Goal: Task Accomplishment & Management: Use online tool/utility

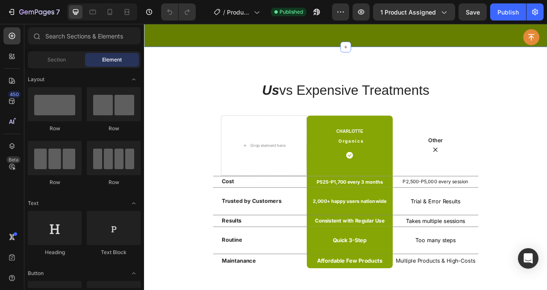
scroll to position [3220, 0]
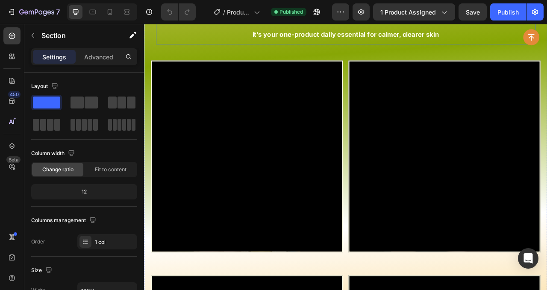
scroll to position [2423, 0]
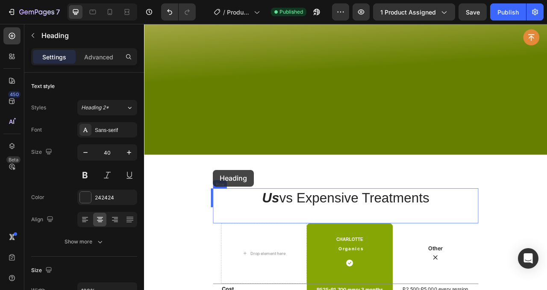
scroll to position [3067, 0]
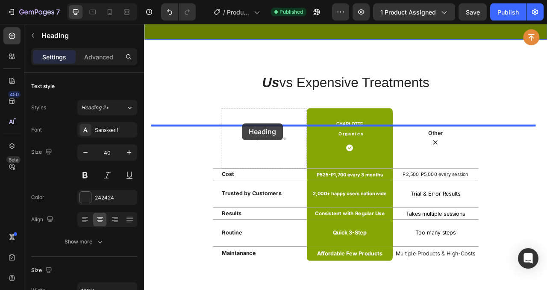
drag, startPoint x: 170, startPoint y: 138, endPoint x: 268, endPoint y: 150, distance: 99.4
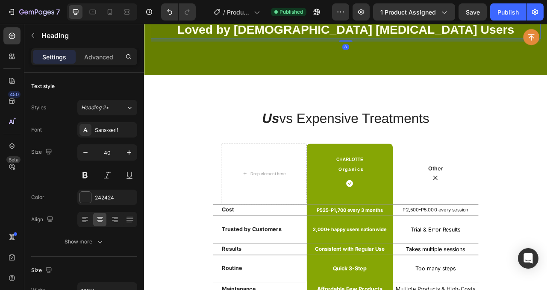
scroll to position [3021, 0]
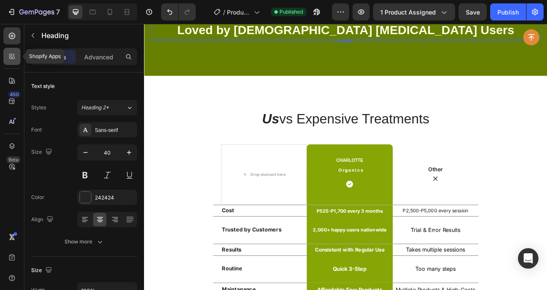
click at [19, 55] on div at bounding box center [11, 56] width 17 height 17
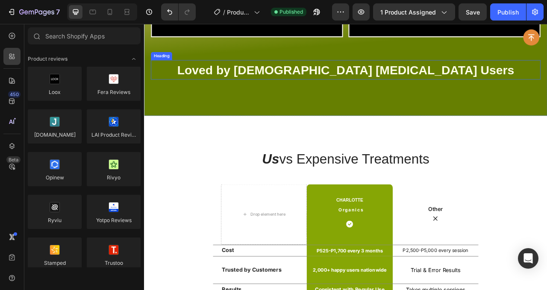
scroll to position [2862, 0]
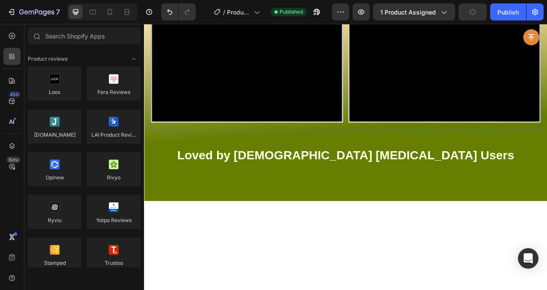
click at [196, 61] on div "Video" at bounding box center [274, 27] width 244 height 244
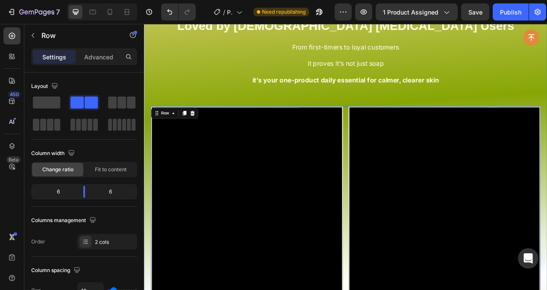
scroll to position [2365, 0]
click at [162, 141] on icon at bounding box center [159, 137] width 7 height 7
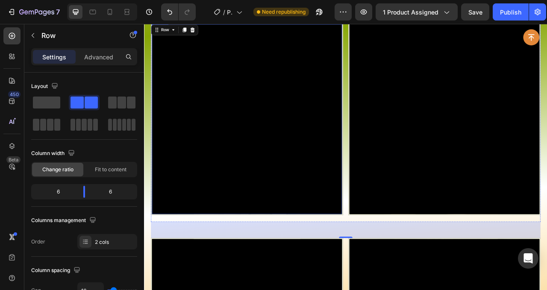
scroll to position [2527, 0]
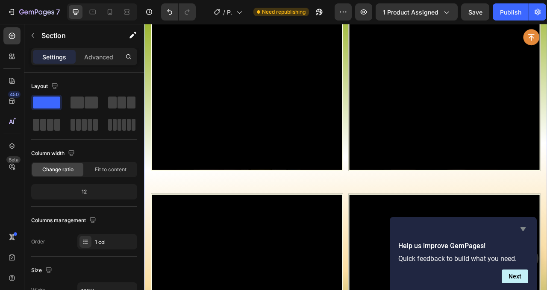
click at [523, 226] on icon "Hide survey" at bounding box center [523, 229] width 10 height 10
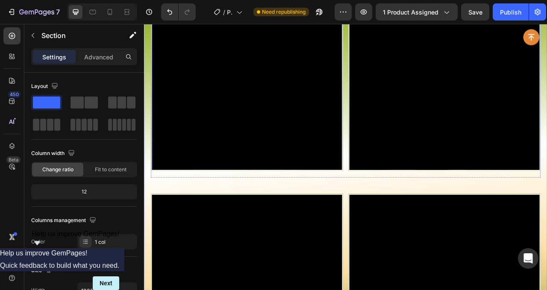
click at [180, 126] on div "Video" at bounding box center [274, 89] width 244 height 244
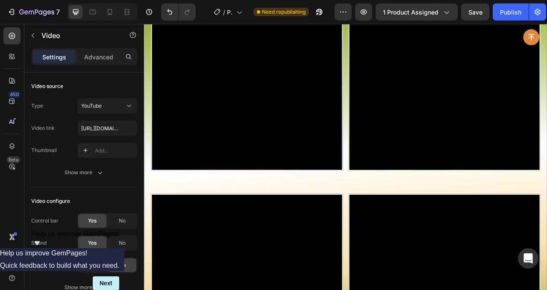
click at [148, 131] on div "Icon Icon Icon Icon Icon Icon List Proven Safe & Effective by 2,000+ repeat buy…" at bounding box center [400, 147] width 512 height 873
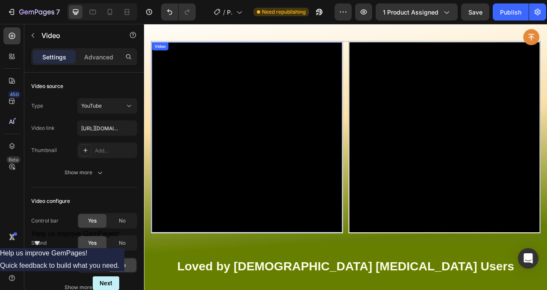
scroll to position [2719, 0]
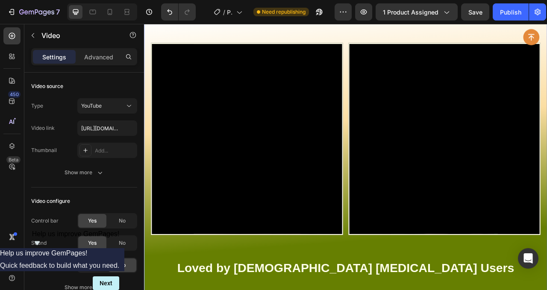
drag, startPoint x: 234, startPoint y: 187, endPoint x: 228, endPoint y: 190, distance: 6.5
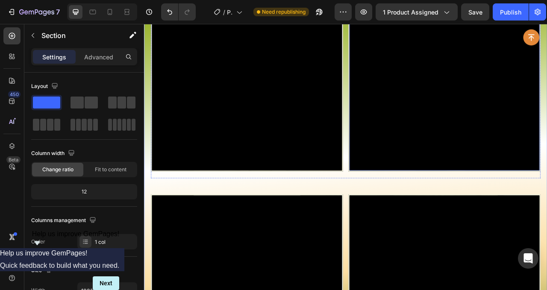
scroll to position [2508, 0]
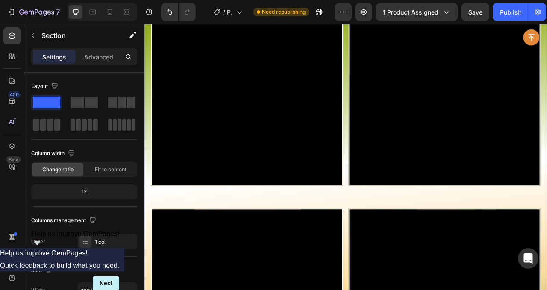
click at [546, 132] on div "Icon Icon Icon Icon Icon Icon List Proven Safe & Effective by 2,000+ repeat buy…" at bounding box center [399, 166] width 495 height 787
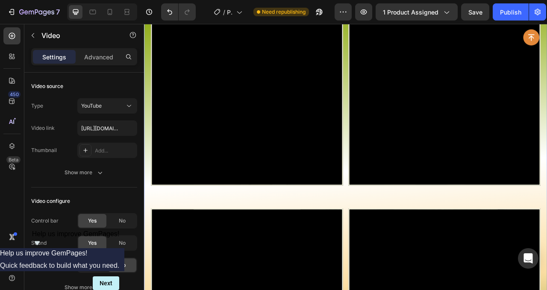
click at [232, 130] on div "Icon Icon Icon Icon Icon Icon List Proven Safe & Effective by 2,000+ repeat buy…" at bounding box center [399, 166] width 495 height 787
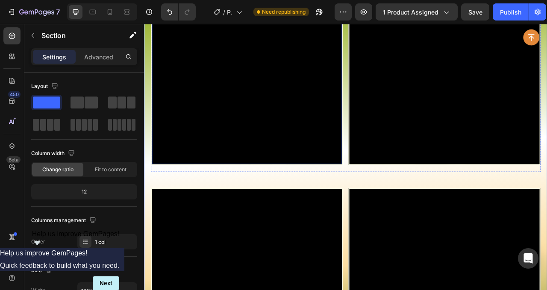
scroll to position [2498, 0]
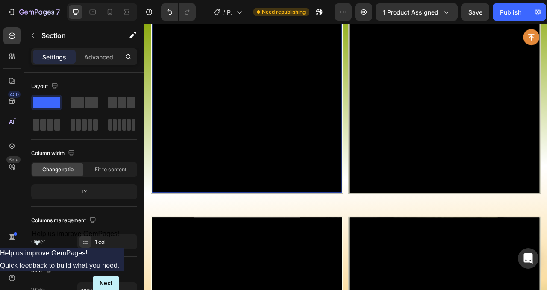
click at [160, 156] on div "Video 20" at bounding box center [274, 118] width 244 height 244
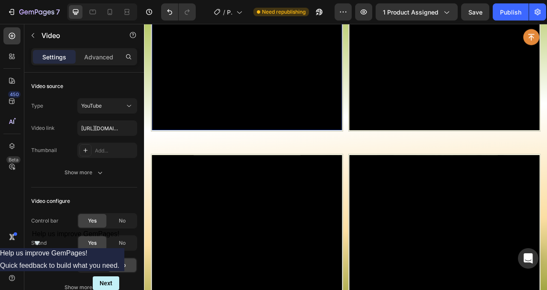
scroll to position [2646, 0]
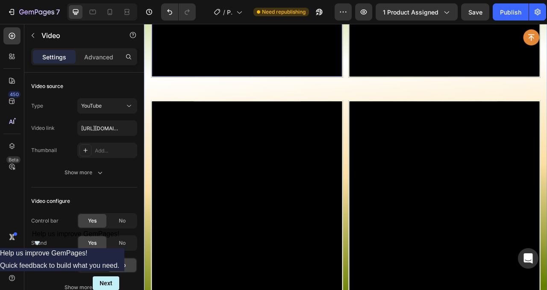
click at [148, 152] on div "Icon Icon Icon Icon Icon Icon List Proven Safe & Effective by 2,000+ repeat buy…" at bounding box center [400, 29] width 512 height 873
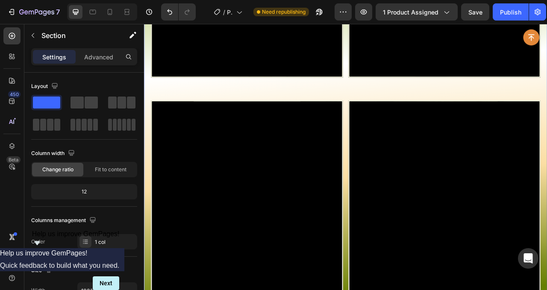
scroll to position [2514, 0]
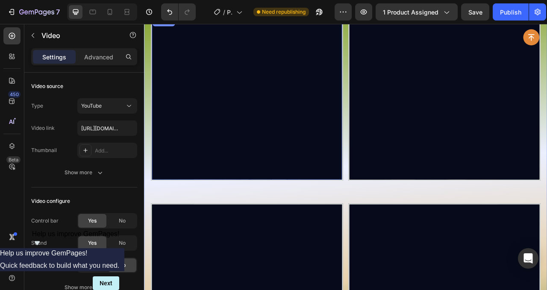
click at [176, 27] on div "Section" at bounding box center [168, 20] width 29 height 14
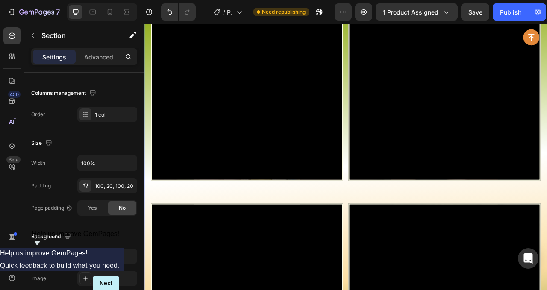
scroll to position [0, 0]
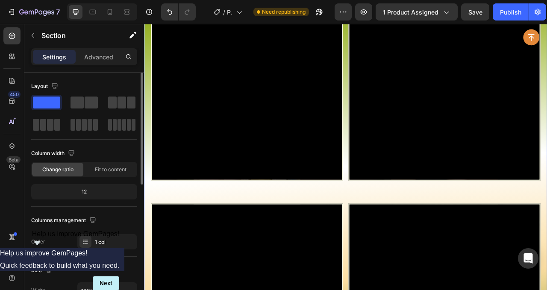
click at [151, 147] on div "Icon Icon Icon Icon Icon Icon List Proven Safe & Effective by 2,000+ repeat buy…" at bounding box center [400, 160] width 512 height 873
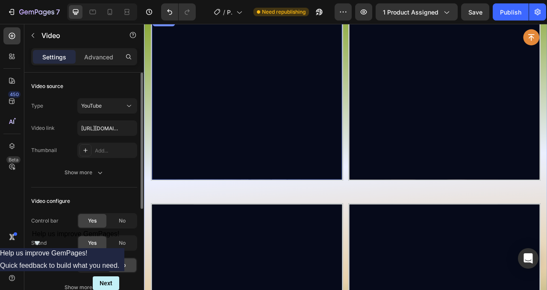
click at [174, 23] on div "Section" at bounding box center [169, 20] width 22 height 5
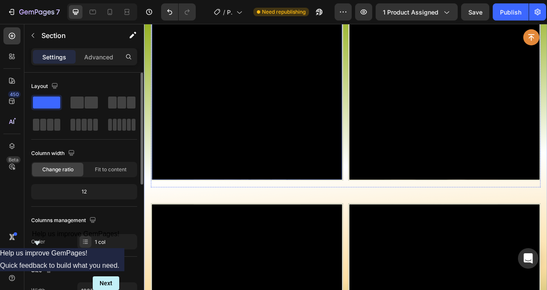
scroll to position [2706, 0]
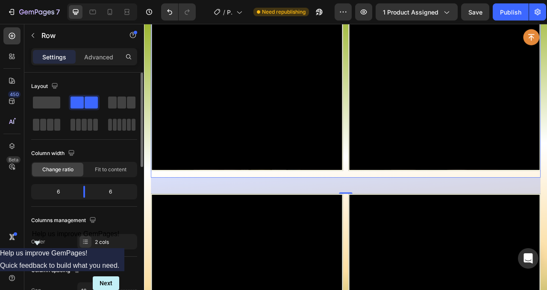
click at [397, 136] on div "Video Video Row 48" at bounding box center [399, 93] width 495 height 253
click at [397, 137] on div "Video Video Row 48" at bounding box center [399, 93] width 495 height 253
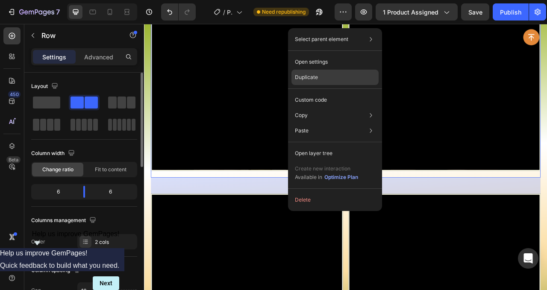
click at [332, 76] on div "Duplicate" at bounding box center [334, 77] width 87 height 15
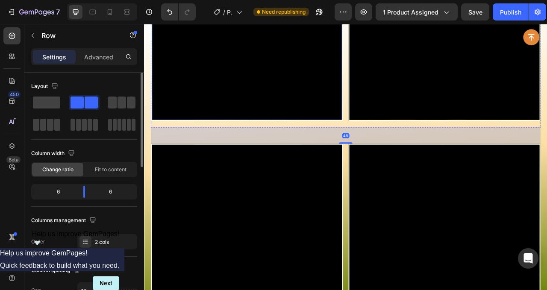
scroll to position [2868, 0]
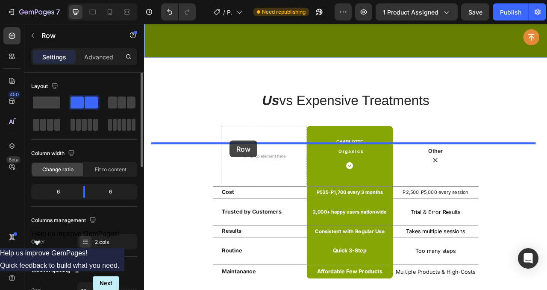
drag, startPoint x: 178, startPoint y: 56, endPoint x: 253, endPoint y: 173, distance: 138.5
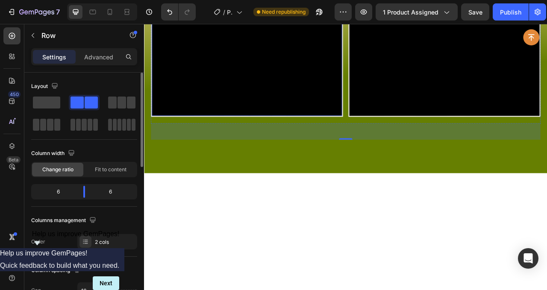
scroll to position [3113, 0]
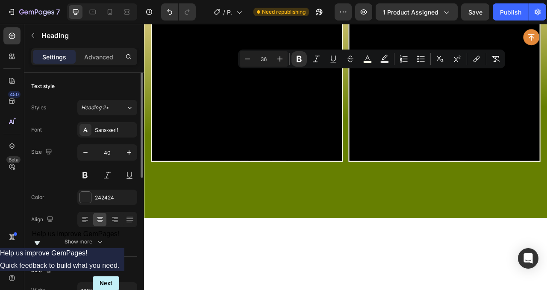
copy strong "Loved by [DEMOGRAPHIC_DATA] [MEDICAL_DATA] Users"
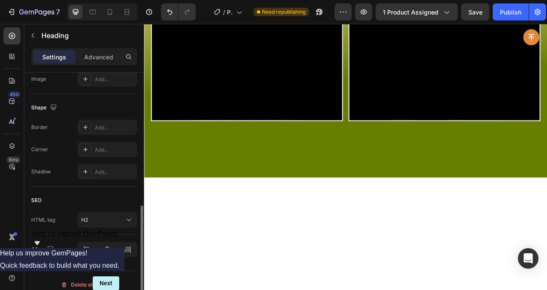
scroll to position [313, 0]
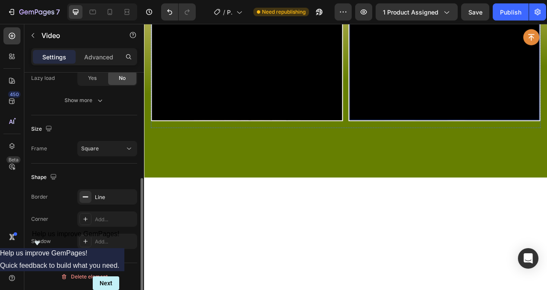
scroll to position [0, 0]
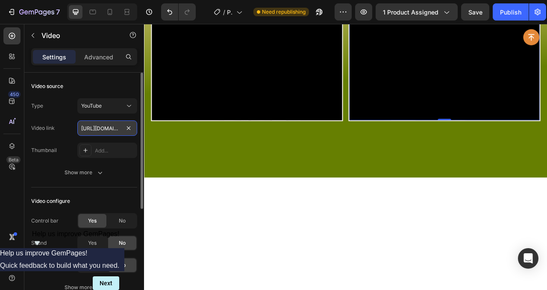
click at [97, 125] on input "[URL][DOMAIN_NAME]" at bounding box center [107, 127] width 60 height 15
paste input "c8I1u56R2wA"
type input "[URL][DOMAIN_NAME]"
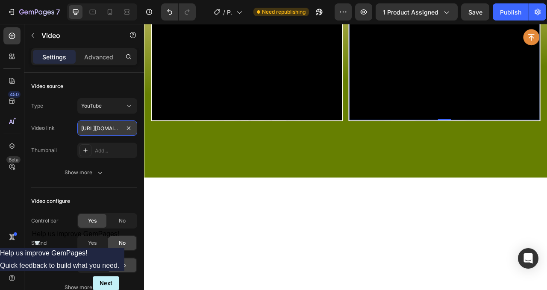
scroll to position [0, 98]
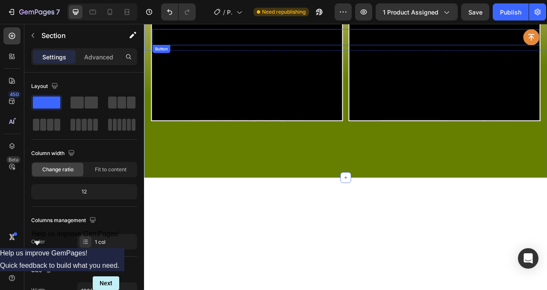
click at [413, 44] on div "Button" at bounding box center [400, 41] width 492 height 20
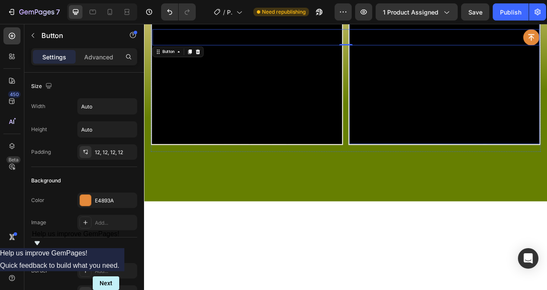
scroll to position [3118, 0]
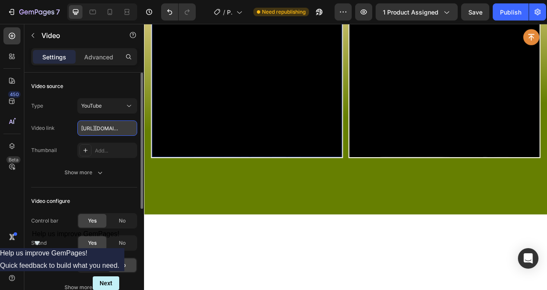
click at [81, 125] on input "[URL][DOMAIN_NAME]" at bounding box center [107, 127] width 60 height 15
click at [82, 126] on input "[URL][DOMAIN_NAME]" at bounding box center [107, 127] width 60 height 15
click at [90, 126] on input "[URL][DOMAIN_NAME]" at bounding box center [107, 127] width 60 height 15
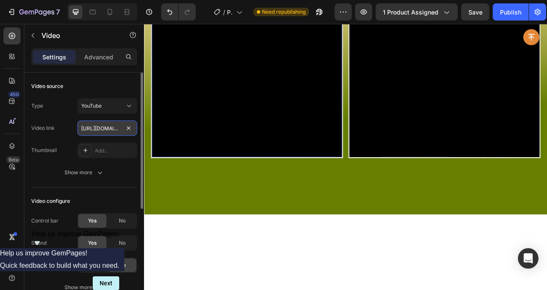
click at [90, 126] on input "[URL][DOMAIN_NAME]" at bounding box center [107, 127] width 60 height 15
paste input "No_UKe0lsAA"
type input "[URL][DOMAIN_NAME]"
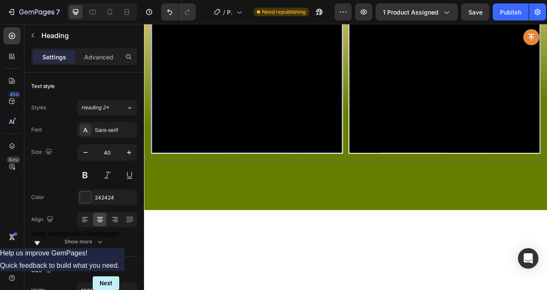
scroll to position [3140, 0]
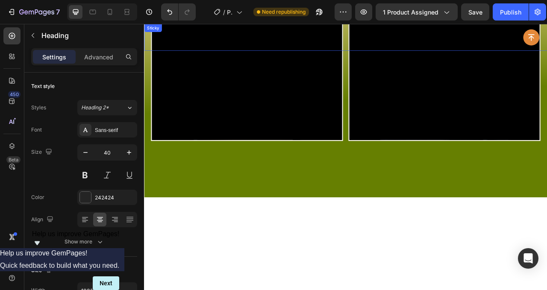
click at [372, 57] on div "Button Sticky" at bounding box center [400, 41] width 512 height 34
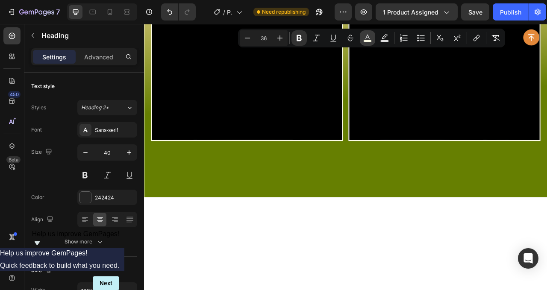
click at [374, 41] on button "color" at bounding box center [367, 37] width 15 height 15
type input "FDFDE7"
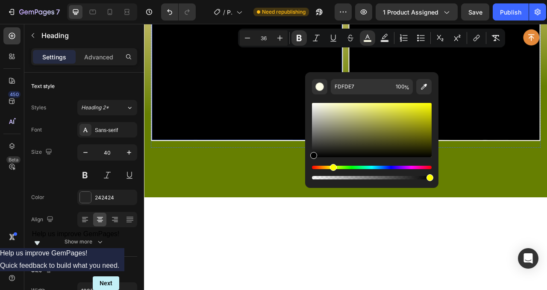
type input "000000"
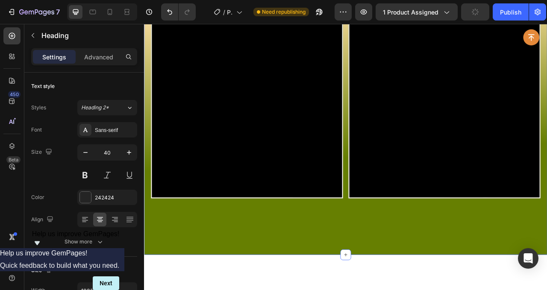
scroll to position [3028, 0]
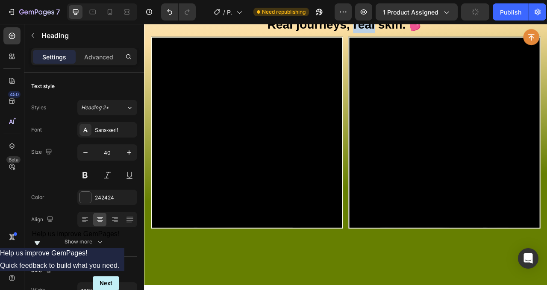
click at [426, 33] on strong "Real journeys, real skin. 💕" at bounding box center [399, 25] width 199 height 18
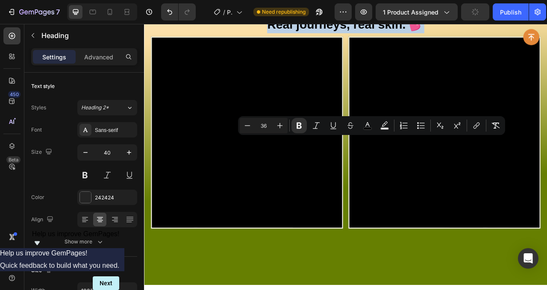
click at [387, 36] on p "Real journeys, real skin. 💕" at bounding box center [400, 24] width 494 height 23
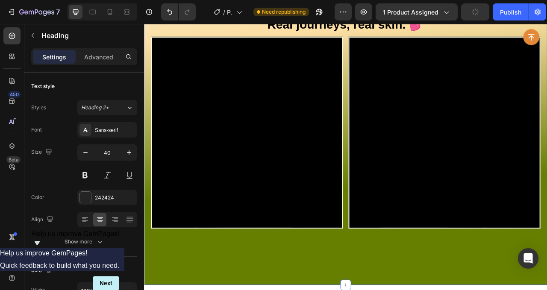
click at [421, 33] on strong "Real journeys, real skin. 💕" at bounding box center [399, 25] width 199 height 18
click at [402, 33] on strong "Real journeys, real skin. 💕" at bounding box center [399, 25] width 199 height 18
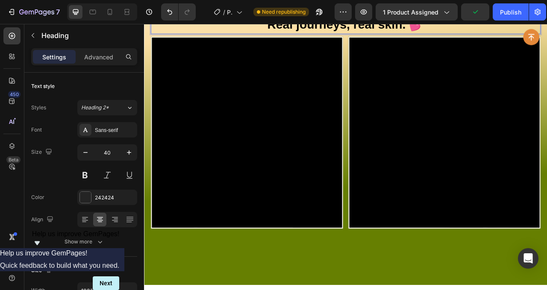
click at [402, 33] on strong "Real journeys, real skin. 💕" at bounding box center [399, 25] width 199 height 18
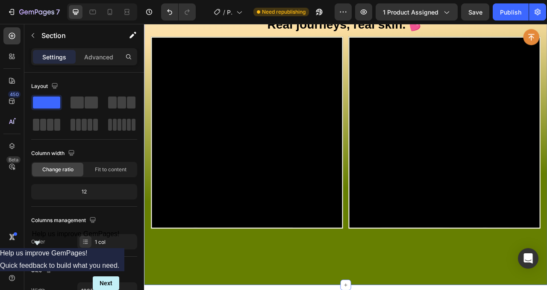
click at [400, 36] on p "⁠⁠⁠⁠⁠⁠⁠ Real journeys, real skin. 💕" at bounding box center [400, 24] width 494 height 23
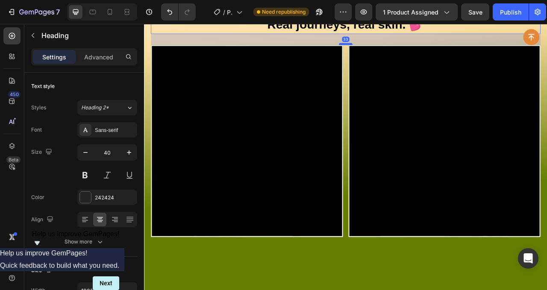
drag, startPoint x: 397, startPoint y: 191, endPoint x: 396, endPoint y: 202, distance: 10.7
click at [396, 51] on div at bounding box center [400, 49] width 17 height 3
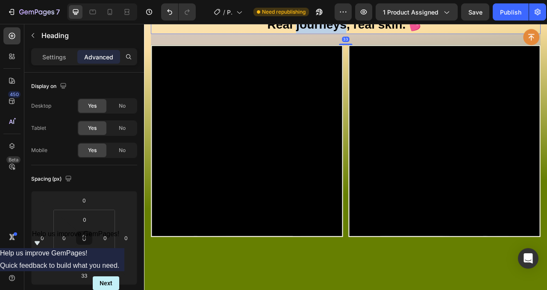
click at [392, 33] on strong "Real journeys, real skin. 💕" at bounding box center [399, 25] width 199 height 18
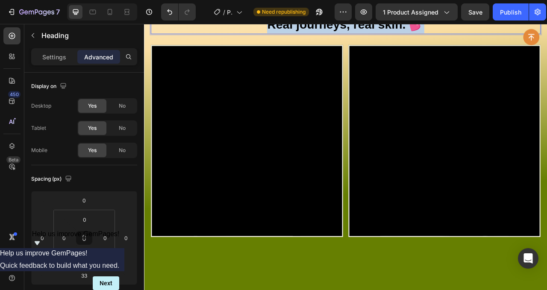
click at [392, 33] on strong "Real journeys, real skin. 💕" at bounding box center [399, 25] width 199 height 18
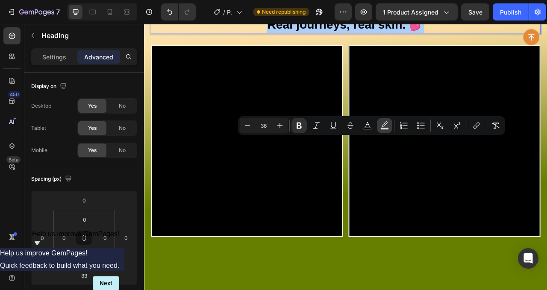
click at [385, 128] on rect "Editor contextual toolbar" at bounding box center [384, 129] width 8 height 2
type input "000000"
type input "77"
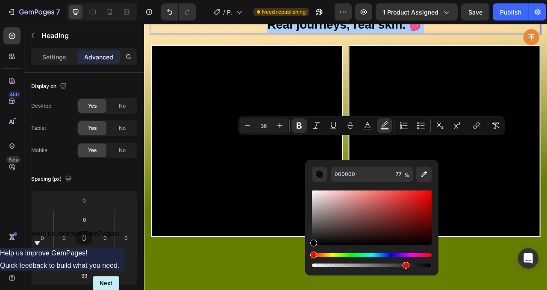
click at [353, 256] on div "Editor contextual toolbar" at bounding box center [372, 260] width 120 height 14
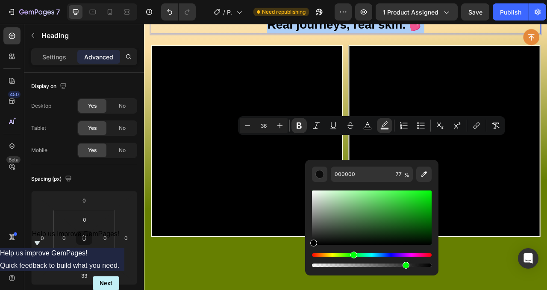
click at [352, 255] on div "Hue" at bounding box center [372, 254] width 120 height 3
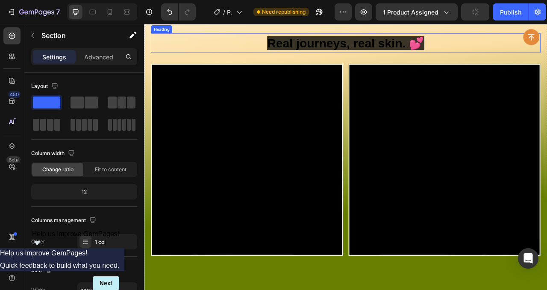
scroll to position [3038, 0]
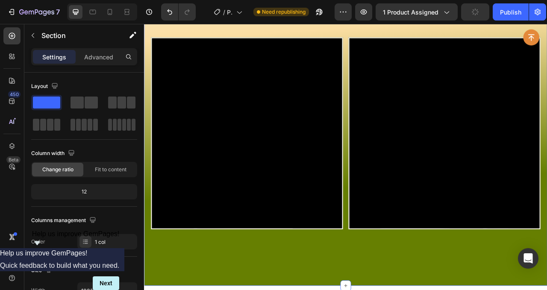
click at [394, 23] on strong "Real journeys, real skin. 💕" at bounding box center [399, 15] width 199 height 18
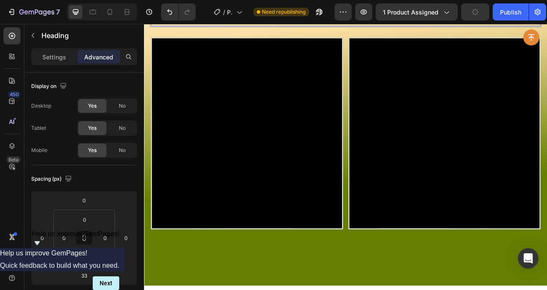
click at [394, 23] on strong "Real journeys, real skin. 💕" at bounding box center [399, 15] width 199 height 18
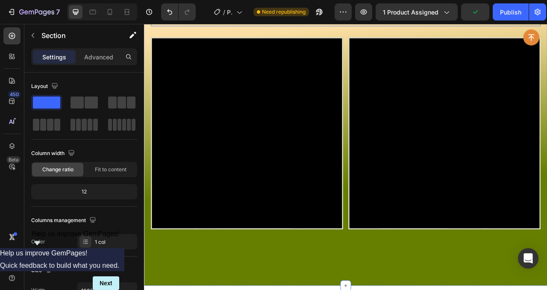
click at [445, 23] on strong "Real journeys, real skin. 💕" at bounding box center [399, 15] width 199 height 18
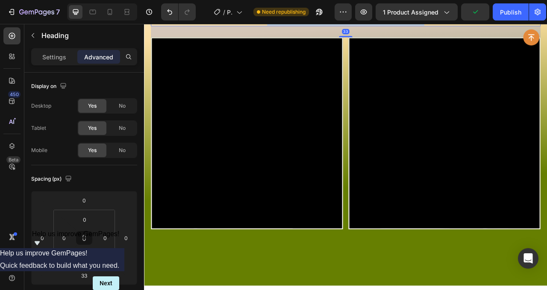
click at [445, 23] on strong "Real journeys, real skin. 💕" at bounding box center [399, 15] width 199 height 18
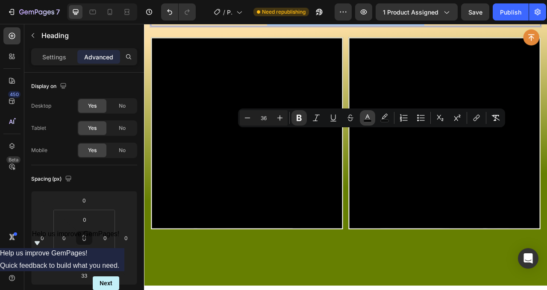
click at [367, 120] on rect "Editor contextual toolbar" at bounding box center [367, 121] width 8 height 2
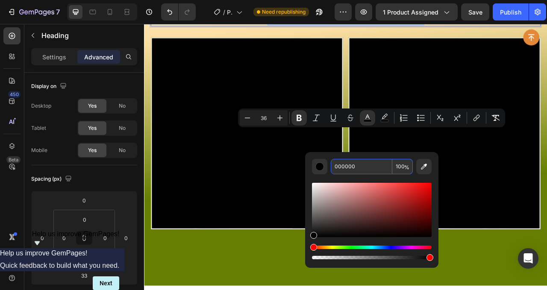
click at [346, 164] on input "000000" at bounding box center [361, 166] width 61 height 15
paste input "#86a605"
type input "86A605"
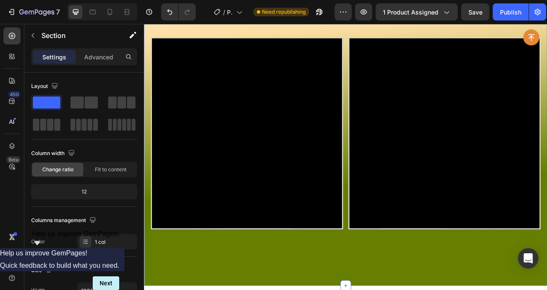
click at [479, 23] on strong "Real journeys, real skin. 💕" at bounding box center [399, 15] width 199 height 18
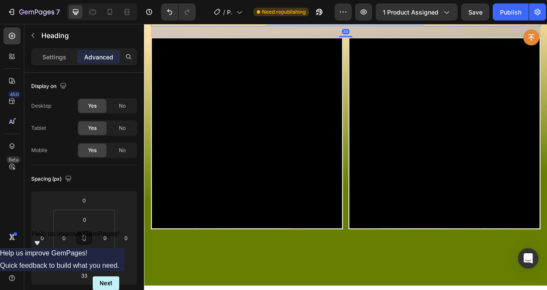
click at [479, 23] on strong "Real journeys, real skin. 💕" at bounding box center [399, 15] width 199 height 18
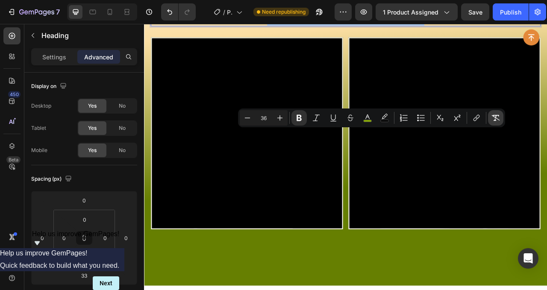
click at [492, 117] on icon "Editor contextual toolbar" at bounding box center [495, 118] width 9 height 9
type input "40"
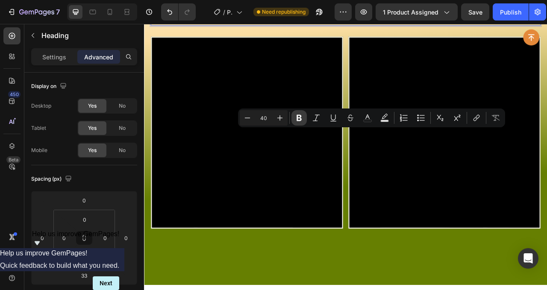
click at [303, 119] on button "Bold" at bounding box center [298, 117] width 15 height 15
click at [374, 23] on strong "Real journeys, real skin. 💕" at bounding box center [400, 14] width 222 height 19
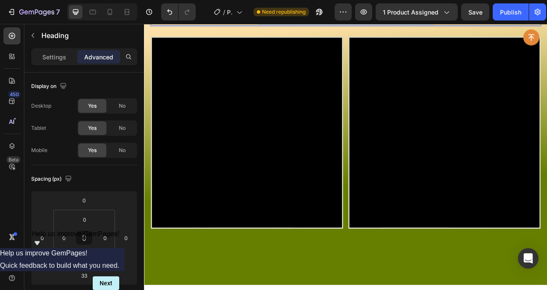
click at [374, 23] on strong "Real journeys, real skin. 💕" at bounding box center [400, 14] width 222 height 19
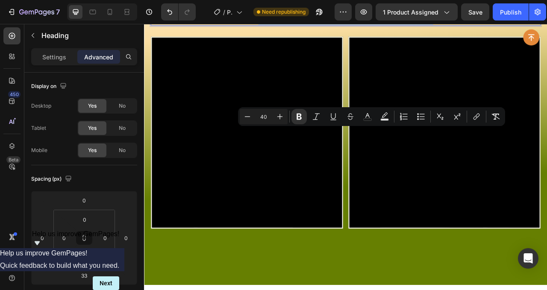
drag, startPoint x: 369, startPoint y: 120, endPoint x: 373, endPoint y: 126, distance: 7.1
click at [369, 120] on icon "Editor contextual toolbar" at bounding box center [367, 116] width 9 height 9
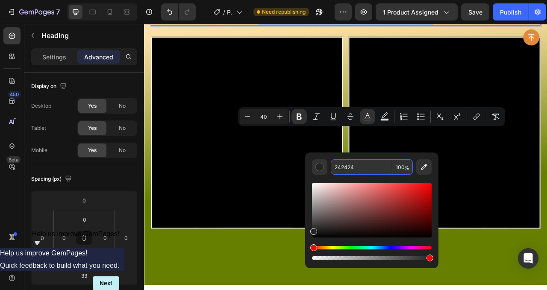
click at [379, 165] on input "242424" at bounding box center [361, 166] width 61 height 15
click at [379, 166] on input "242424" at bounding box center [361, 166] width 61 height 15
drag, startPoint x: 379, startPoint y: 166, endPoint x: 394, endPoint y: 164, distance: 15.0
click at [379, 166] on input "242424" at bounding box center [361, 166] width 61 height 15
paste input "#86a605"
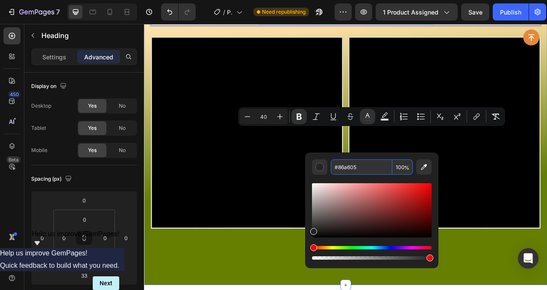
type input "86A605"
click at [546, 25] on p "Real journeys, real skin. 💕" at bounding box center [400, 14] width 494 height 22
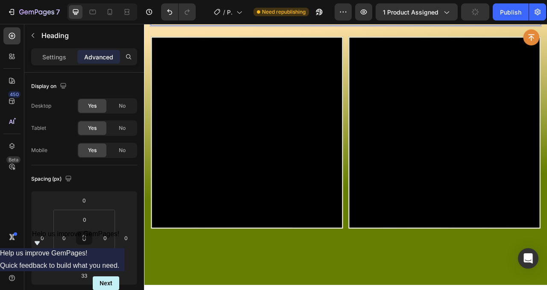
click at [466, 23] on strong "Real journeys, real skin. 💕" at bounding box center [400, 14] width 222 height 19
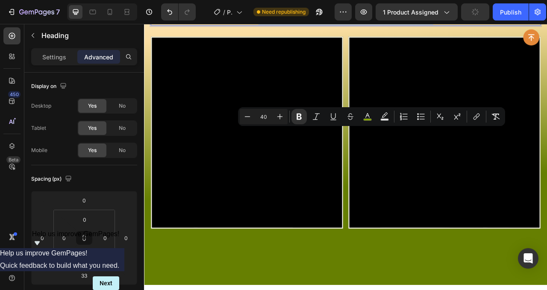
click at [476, 23] on strong "Real journeys, real skin. 💕" at bounding box center [400, 14] width 222 height 19
drag, startPoint x: 483, startPoint y: 170, endPoint x: 285, endPoint y: 173, distance: 197.7
click at [285, 25] on p "Real journeys, real skin. 💕" at bounding box center [400, 14] width 494 height 22
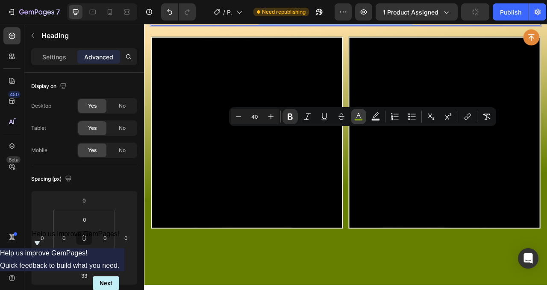
click at [364, 120] on button "color" at bounding box center [358, 116] width 15 height 15
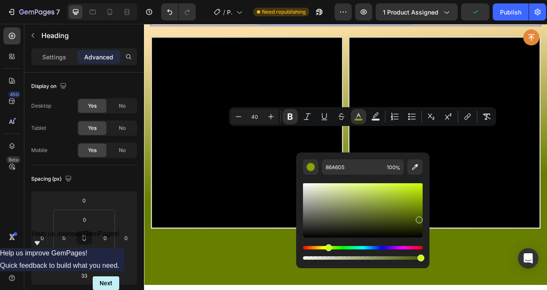
drag, startPoint x: 413, startPoint y: 212, endPoint x: 424, endPoint y: 222, distance: 15.4
click at [424, 222] on div "86A605 100 %" at bounding box center [362, 206] width 133 height 109
drag, startPoint x: 419, startPoint y: 219, endPoint x: 425, endPoint y: 217, distance: 6.8
click at [425, 217] on div "374400 100 %" at bounding box center [362, 206] width 133 height 109
type input "4F6000"
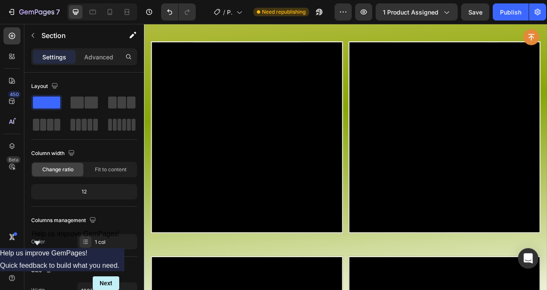
scroll to position [2328, 0]
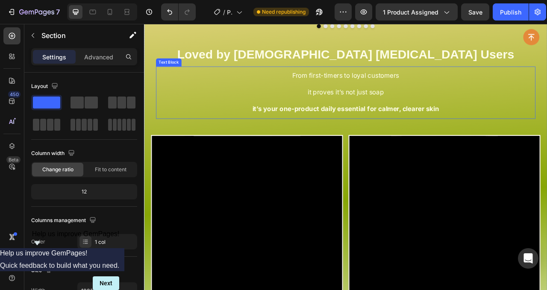
click at [524, 106] on p at bounding box center [400, 101] width 469 height 11
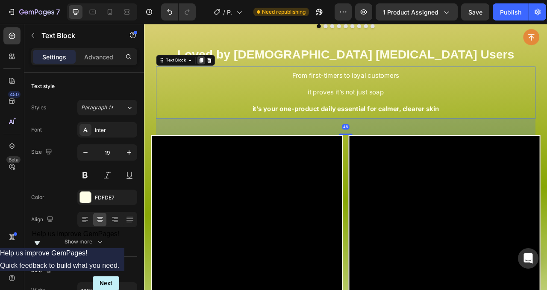
click at [218, 73] on icon at bounding box center [216, 70] width 5 height 6
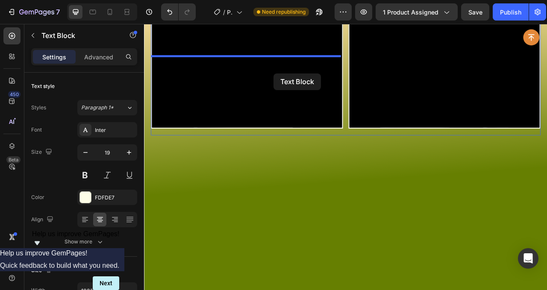
scroll to position [3237, 0]
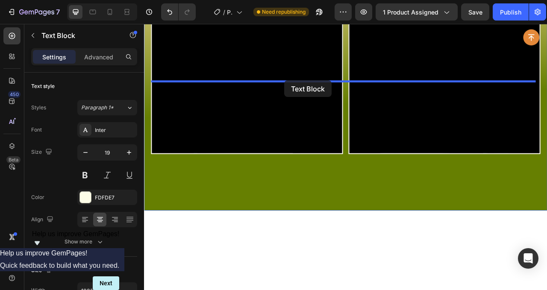
drag, startPoint x: 173, startPoint y: 48, endPoint x: 322, endPoint y: 96, distance: 156.5
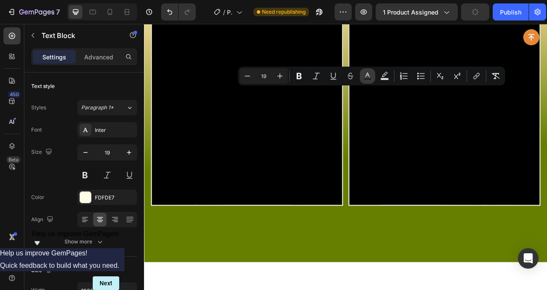
click at [373, 79] on button "Text Color" at bounding box center [367, 75] width 15 height 15
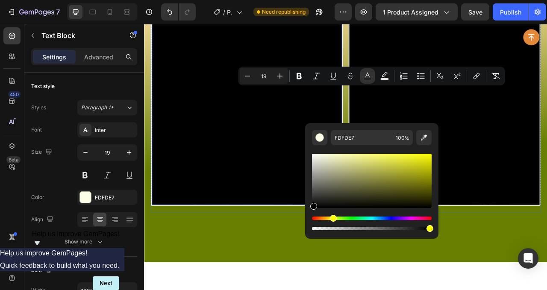
type input "000000"
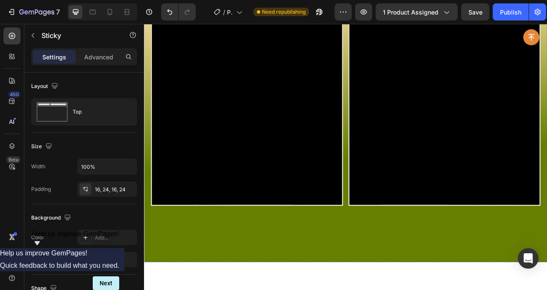
click at [216, 56] on div "Button Sticky" at bounding box center [400, 41] width 512 height 34
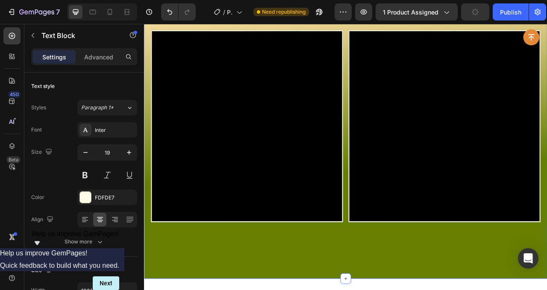
drag, startPoint x: 456, startPoint y: 143, endPoint x: 307, endPoint y: 104, distance: 154.2
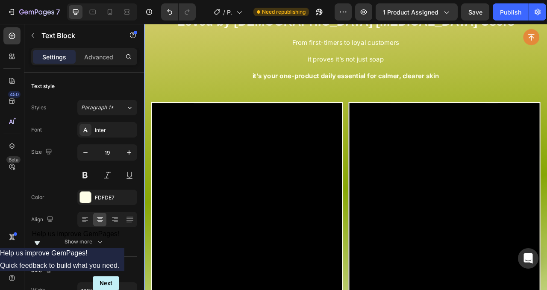
scroll to position [2368, 0]
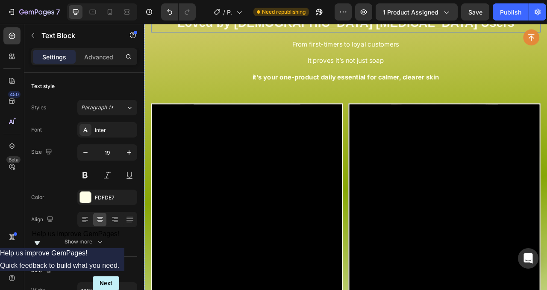
click at [378, 31] on strong "Loved by [DEMOGRAPHIC_DATA] [MEDICAL_DATA] Users" at bounding box center [400, 23] width 428 height 18
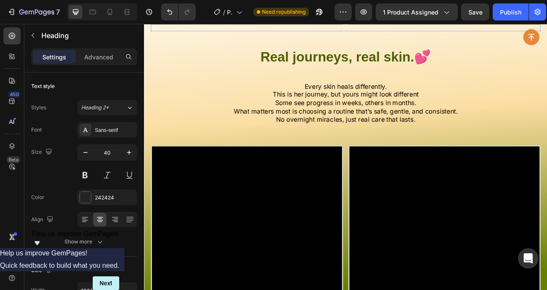
scroll to position [2994, 0]
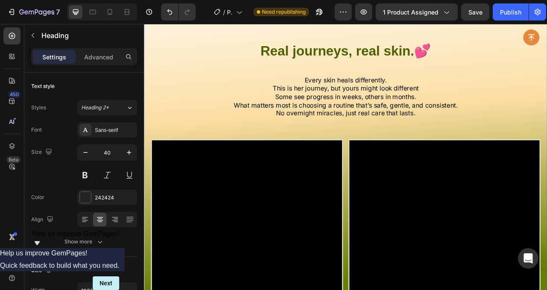
click at [337, 70] on h2 "Real journeys, real skin. 💕" at bounding box center [399, 58] width 495 height 24
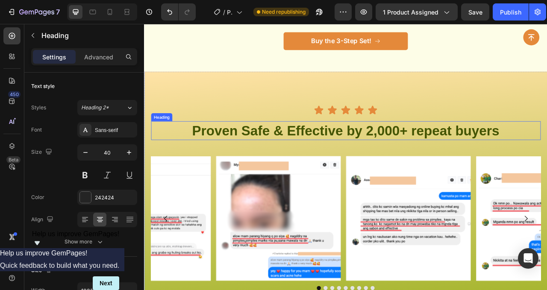
scroll to position [2137, 0]
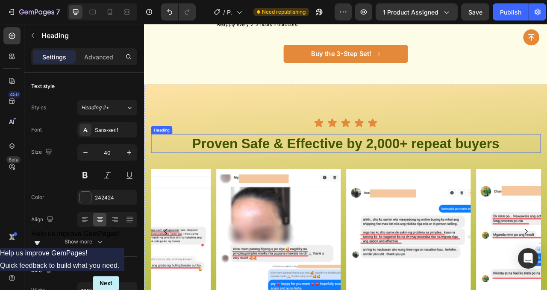
click at [317, 170] on strong "Proven Safe & Effective by 2,000+ repeat buyers" at bounding box center [400, 176] width 391 height 19
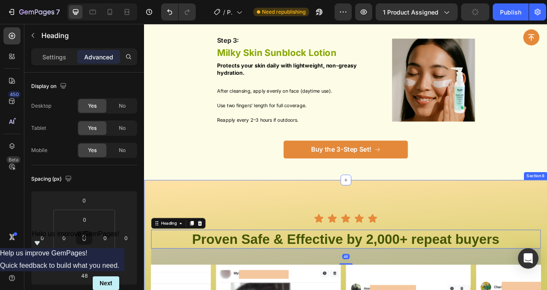
scroll to position [2025, 0]
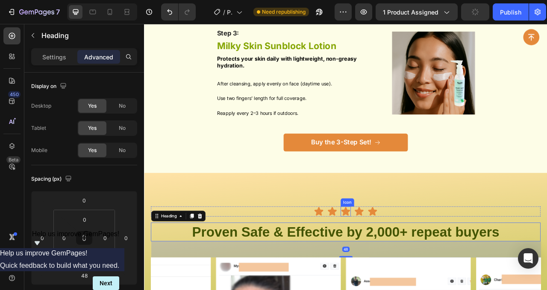
click at [398, 266] on icon at bounding box center [400, 262] width 11 height 11
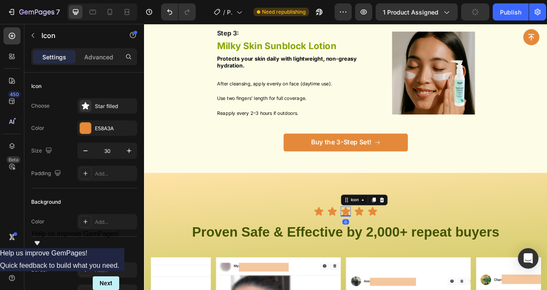
click at [397, 281] on strong "Proven Safe & Effective by 2,000+ repeat buyers" at bounding box center [400, 288] width 391 height 19
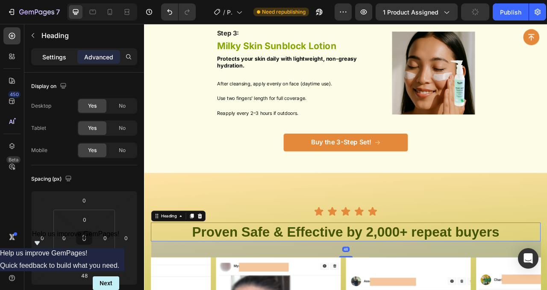
click at [46, 62] on div "Settings" at bounding box center [54, 57] width 43 height 14
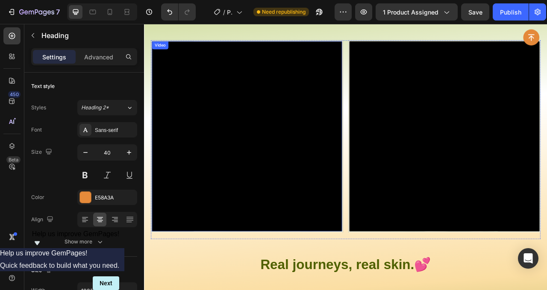
scroll to position [3063, 0]
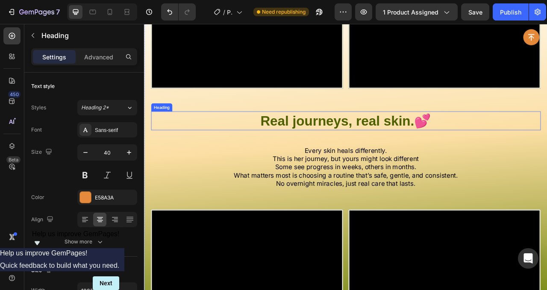
click at [368, 138] on strong "Real journeys, real skin." at bounding box center [390, 147] width 196 height 19
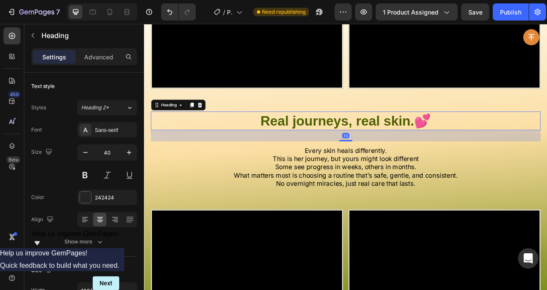
click at [376, 190] on span "This is her journey, but yours might look different" at bounding box center [400, 195] width 186 height 10
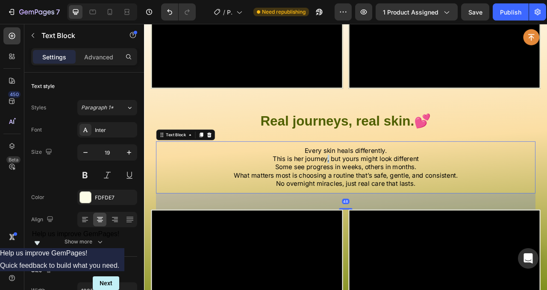
click at [372, 191] on span "This is her journey, but yours might look different" at bounding box center [400, 195] width 186 height 10
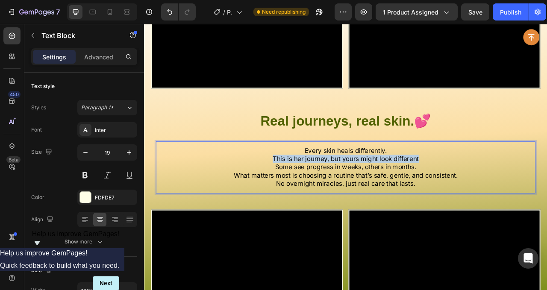
click at [372, 191] on span "This is her journey, but yours might look different" at bounding box center [400, 195] width 186 height 10
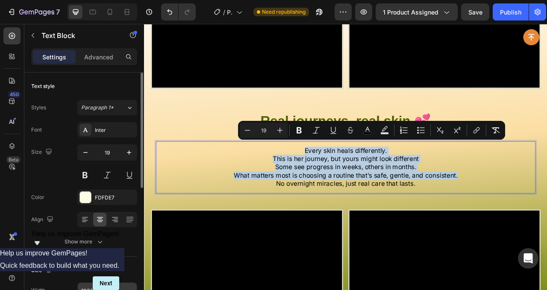
scroll to position [132, 0]
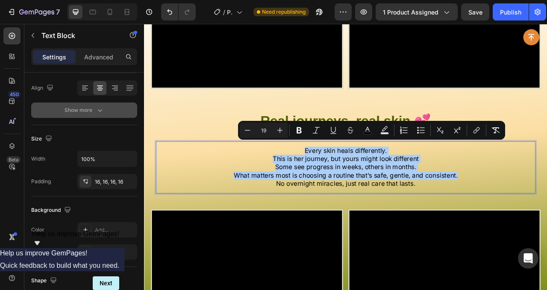
click at [101, 113] on icon "button" at bounding box center [100, 110] width 9 height 9
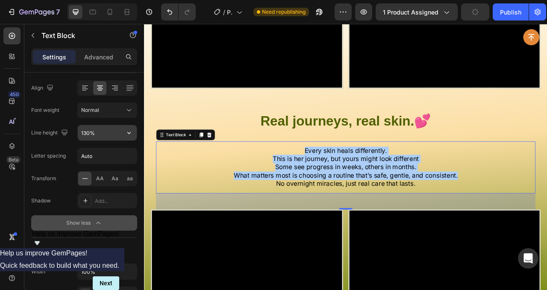
click at [113, 134] on input "130%" at bounding box center [107, 132] width 59 height 15
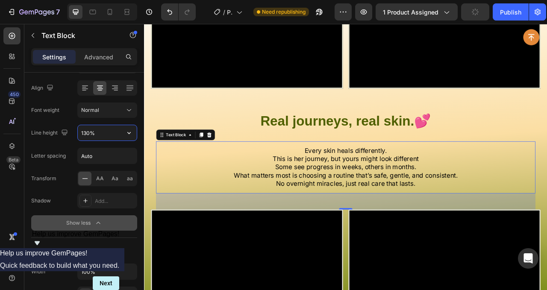
click at [127, 133] on icon "button" at bounding box center [129, 133] width 9 height 9
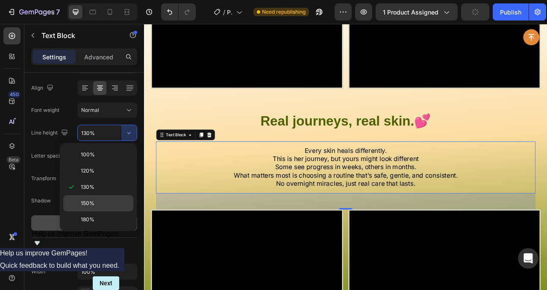
click at [102, 206] on p "150%" at bounding box center [105, 203] width 49 height 8
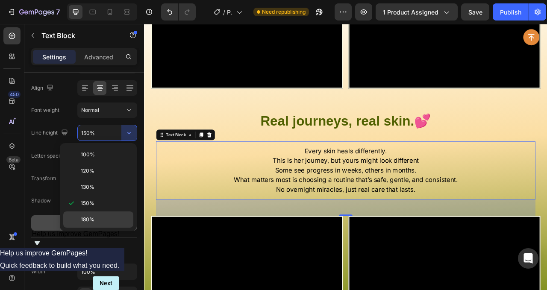
click at [110, 213] on div "180%" at bounding box center [98, 219] width 70 height 16
type input "180%"
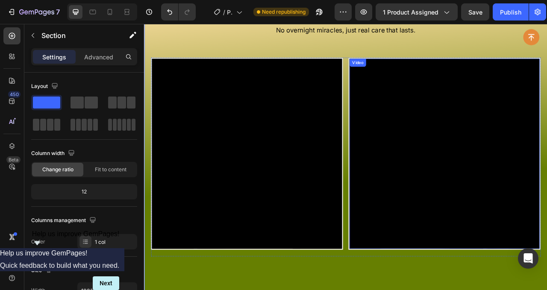
scroll to position [3094, 0]
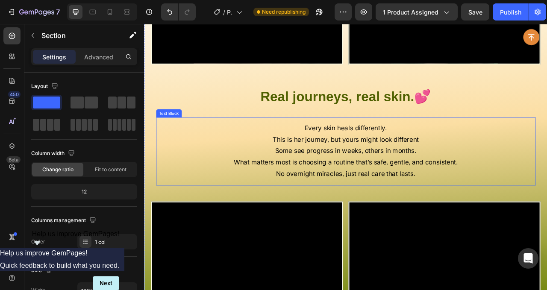
click at [492, 209] on p "No overnight miracles, just real care that lasts." at bounding box center [400, 215] width 469 height 15
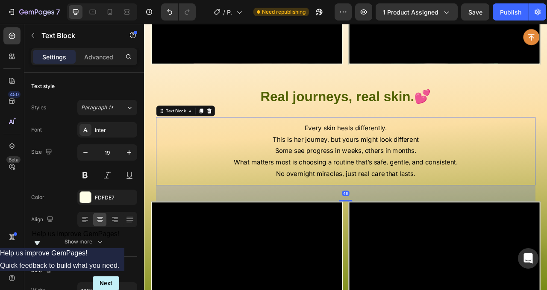
click at [495, 208] on p "No overnight miracles, just real care that lasts." at bounding box center [400, 215] width 469 height 15
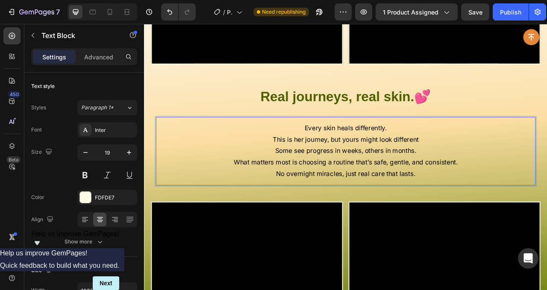
click at [508, 199] on p "What matters most is choosing a routine that’s safe, gentle, and consistent." at bounding box center [400, 200] width 469 height 15
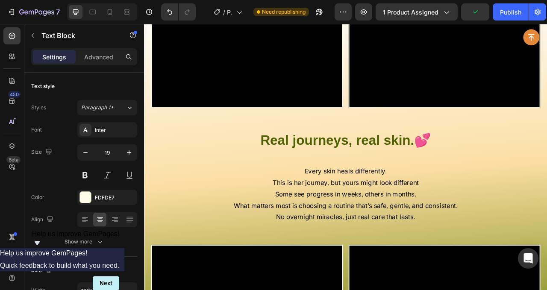
scroll to position [3039, 0]
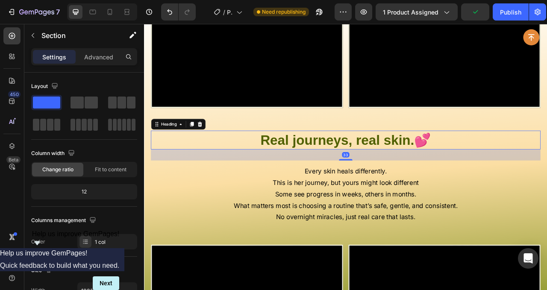
click at [506, 169] on h2 "Real journeys, real skin. 💕" at bounding box center [399, 172] width 495 height 24
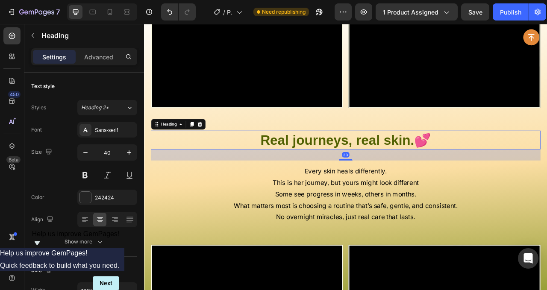
click at [506, 169] on h2 "Real journeys, real skin. 💕" at bounding box center [399, 172] width 495 height 24
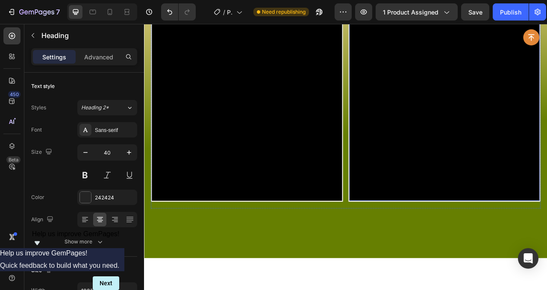
scroll to position [3164, 0]
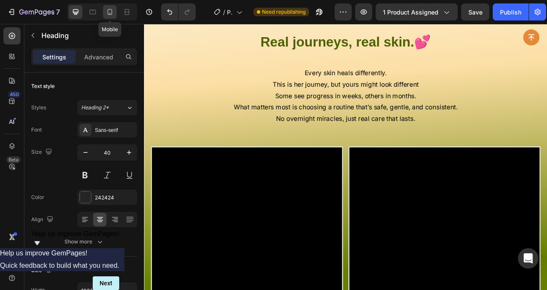
click at [106, 15] on icon at bounding box center [109, 12] width 9 height 9
type input "25"
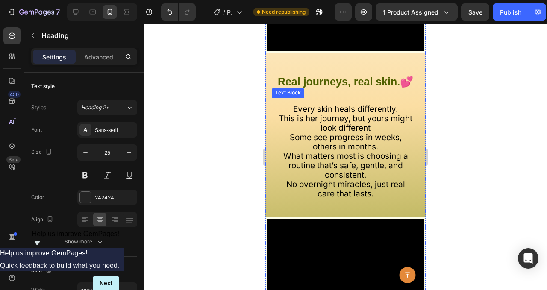
scroll to position [3318, 0]
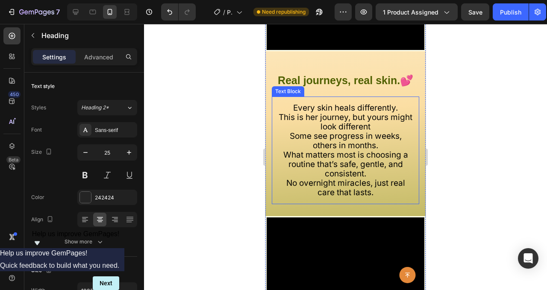
click at [360, 150] on span "What matters most is choosing a routine that’s safe, gentle, and consistent." at bounding box center [345, 164] width 125 height 29
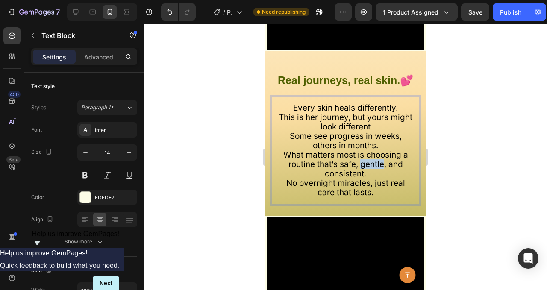
click at [360, 150] on span "What matters most is choosing a routine that’s safe, gentle, and consistent." at bounding box center [345, 164] width 125 height 29
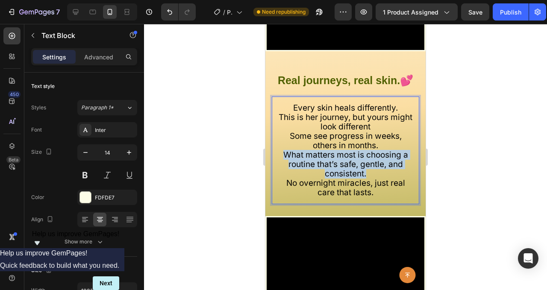
click at [360, 150] on span "What matters most is choosing a routine that’s safe, gentle, and consistent." at bounding box center [345, 164] width 125 height 29
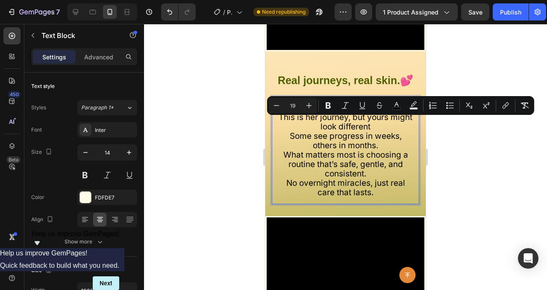
click at [363, 178] on span "No overnight miracles, just real care that lasts." at bounding box center [345, 187] width 119 height 19
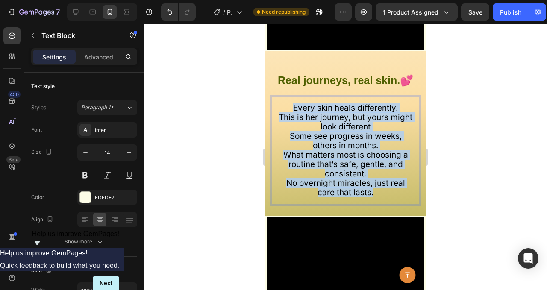
drag, startPoint x: 370, startPoint y: 164, endPoint x: 272, endPoint y: 73, distance: 133.9
click at [272, 97] on div "Every skin heals differently. This is her journey, but yours might look differe…" at bounding box center [345, 151] width 147 height 108
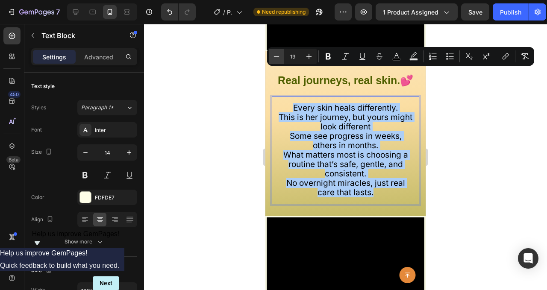
click at [271, 59] on button "Minus" at bounding box center [276, 56] width 15 height 15
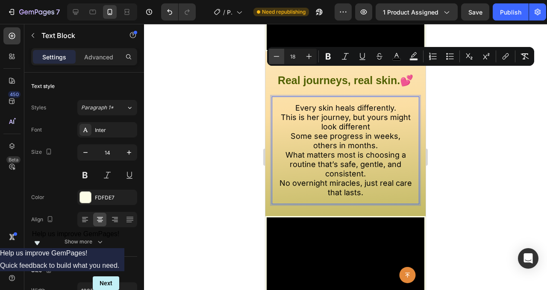
click at [271, 59] on button "Minus" at bounding box center [276, 56] width 15 height 15
type input "17"
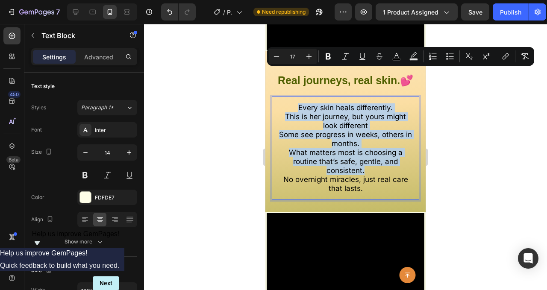
click at [357, 130] on span "Some see progress in weeks, others in months." at bounding box center [345, 139] width 133 height 18
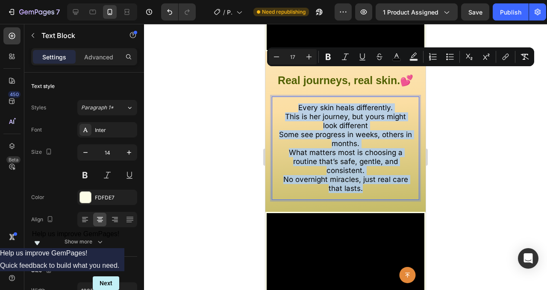
drag, startPoint x: 361, startPoint y: 149, endPoint x: 280, endPoint y: 75, distance: 109.1
click at [283, 97] on div "Every skin heals differently. This is her journey, but yours might look differe…" at bounding box center [345, 148] width 147 height 103
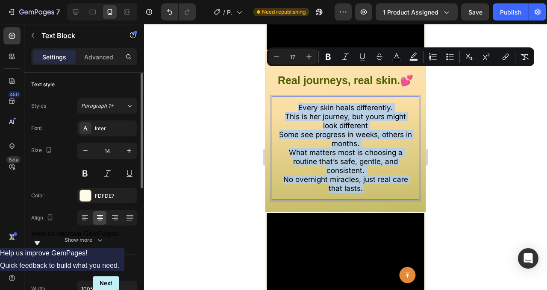
scroll to position [155, 0]
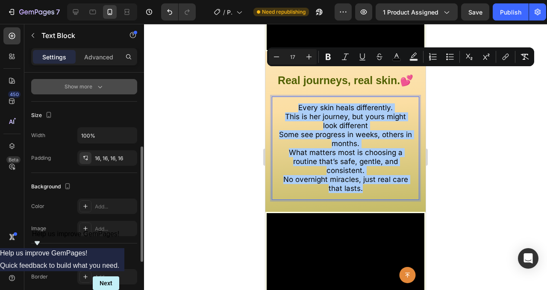
click at [99, 90] on icon "button" at bounding box center [100, 86] width 9 height 9
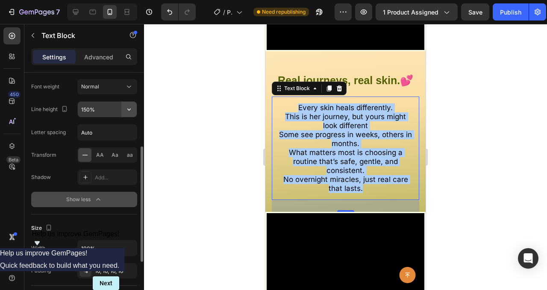
drag, startPoint x: 132, startPoint y: 109, endPoint x: 131, endPoint y: 116, distance: 7.3
click at [132, 109] on icon "button" at bounding box center [129, 109] width 9 height 9
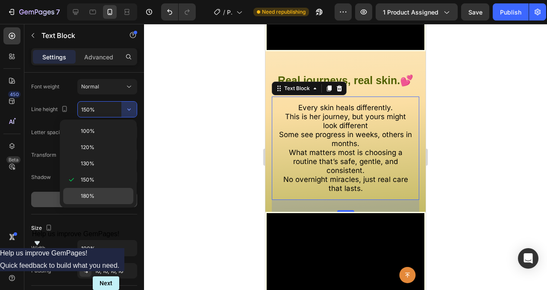
click at [100, 192] on p "180%" at bounding box center [105, 196] width 49 height 8
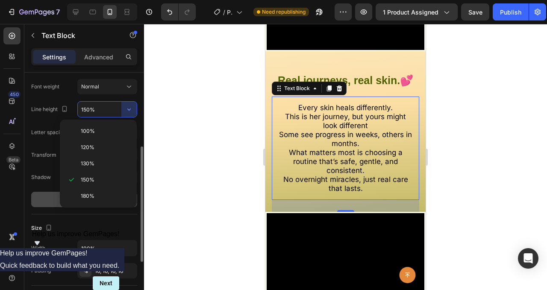
type input "180%"
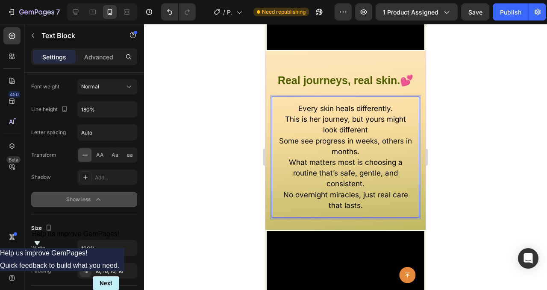
click at [360, 158] on span "What matters most is choosing a routine that’s safe, gentle, and consistent." at bounding box center [346, 173] width 114 height 30
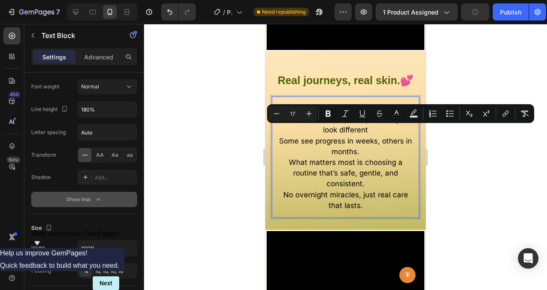
click at [365, 182] on div "Every skin heals differently. This is her journey, but yours might look differe…" at bounding box center [345, 157] width 147 height 121
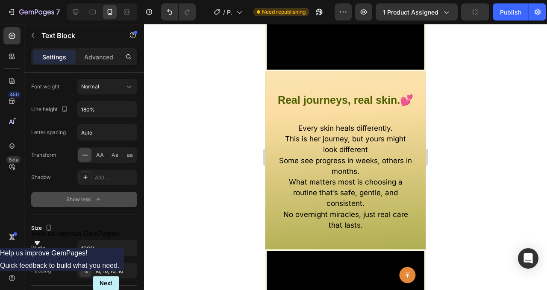
scroll to position [3298, 0]
click at [320, 123] on span "Every skin heals differently." at bounding box center [345, 127] width 94 height 9
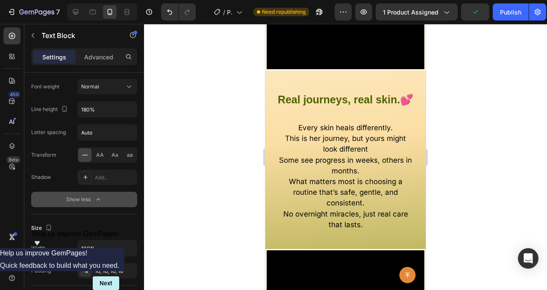
click at [290, 123] on p "Every skin heals differently." at bounding box center [345, 128] width 134 height 11
click at [78, 14] on icon at bounding box center [75, 12] width 9 height 9
type input "19"
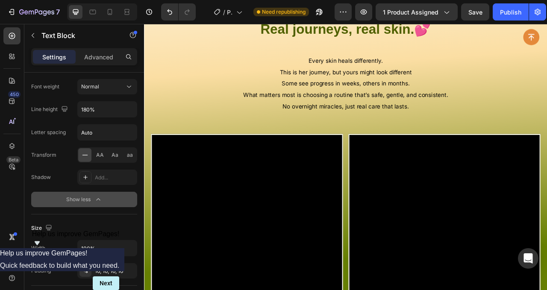
scroll to position [3168, 0]
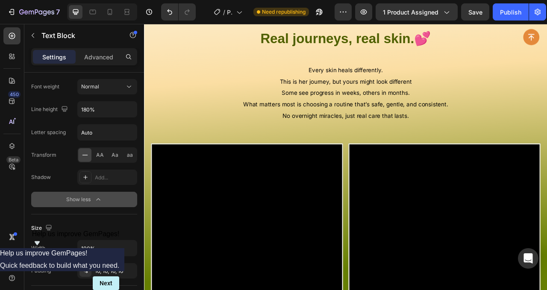
click at [349, 83] on p "Every skin heals differently." at bounding box center [400, 83] width 469 height 15
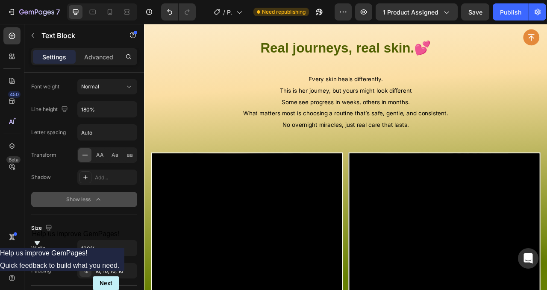
scroll to position [3031, 0]
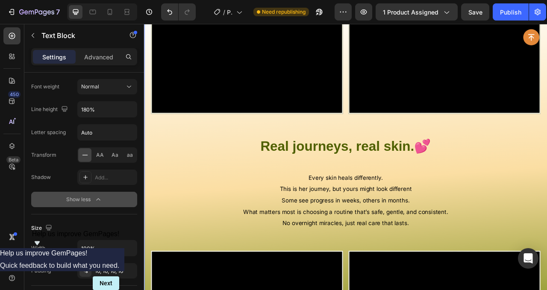
click at [407, 227] on p "This is her journey, but yours might look different" at bounding box center [400, 234] width 469 height 15
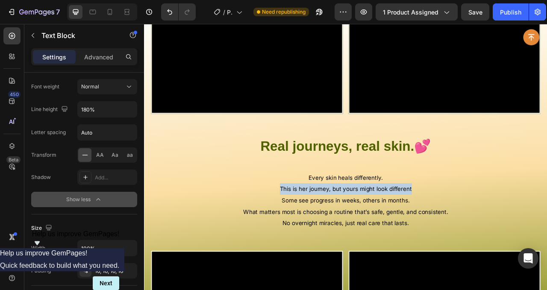
click at [407, 227] on p "This is her journey, but yours might look different" at bounding box center [400, 234] width 469 height 15
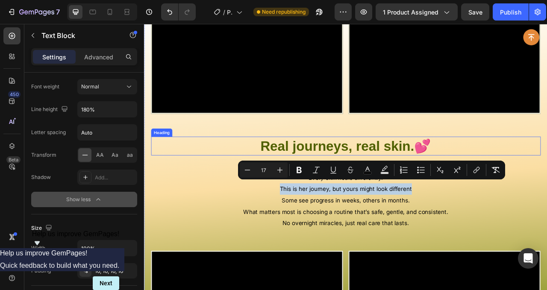
click at [514, 130] on div "Video" at bounding box center [526, 16] width 244 height 244
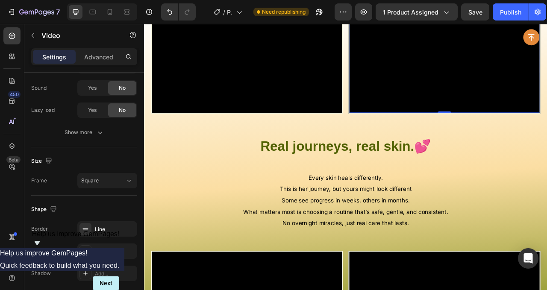
scroll to position [0, 0]
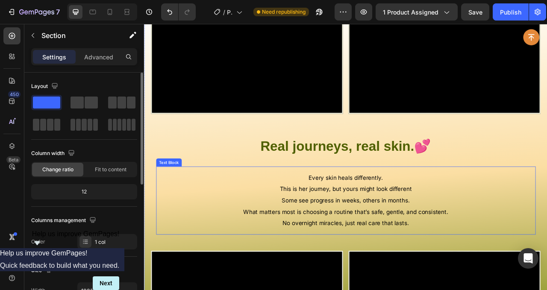
click at [407, 215] on span "Every skin heals differently." at bounding box center [400, 219] width 94 height 9
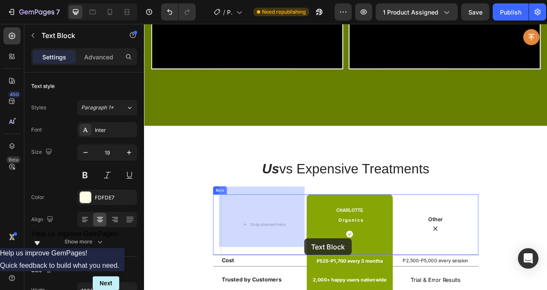
scroll to position [3526, 0]
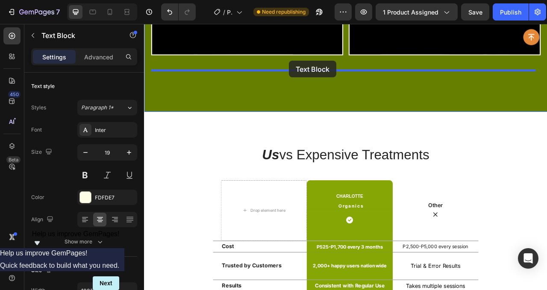
drag, startPoint x: 183, startPoint y: 191, endPoint x: 330, endPoint y: 72, distance: 189.4
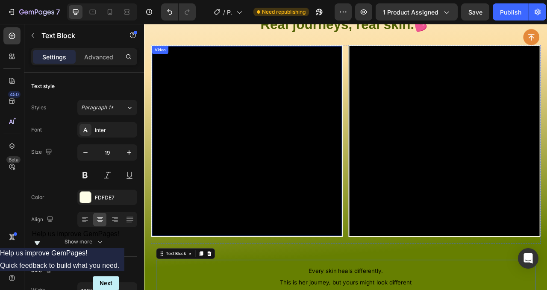
scroll to position [3365, 0]
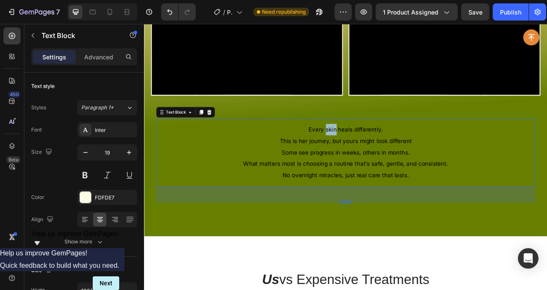
click at [380, 154] on span "Every skin heals differently." at bounding box center [400, 158] width 94 height 9
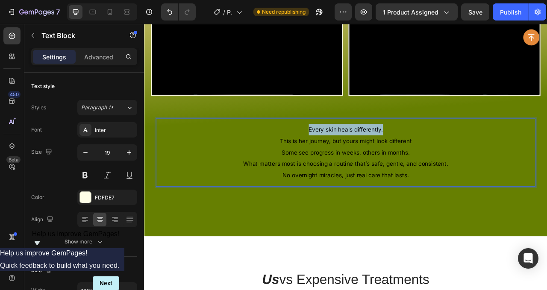
click at [380, 154] on span "Every skin heals differently." at bounding box center [400, 158] width 94 height 9
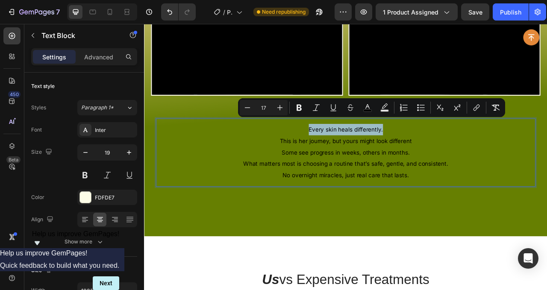
click at [349, 155] on p "Every skin heals differently." at bounding box center [400, 158] width 469 height 15
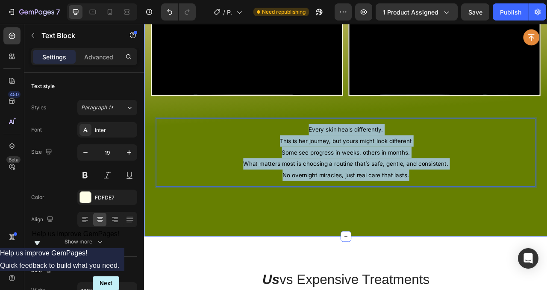
drag, startPoint x: 363, startPoint y: 157, endPoint x: 477, endPoint y: 226, distance: 133.0
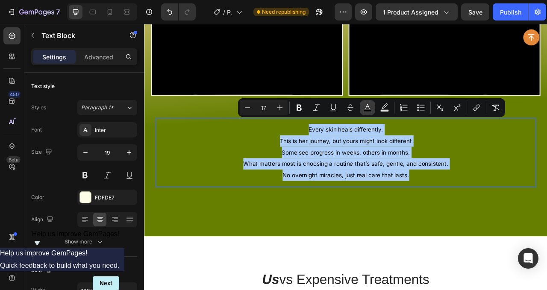
click at [371, 109] on icon "Editor contextual toolbar" at bounding box center [367, 107] width 9 height 9
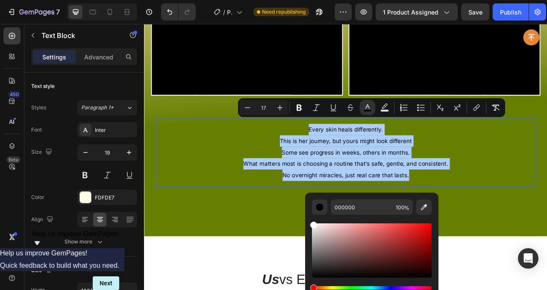
drag, startPoint x: 312, startPoint y: 221, endPoint x: 307, endPoint y: 216, distance: 6.7
click at [307, 216] on div "000000 100 %" at bounding box center [371, 247] width 133 height 109
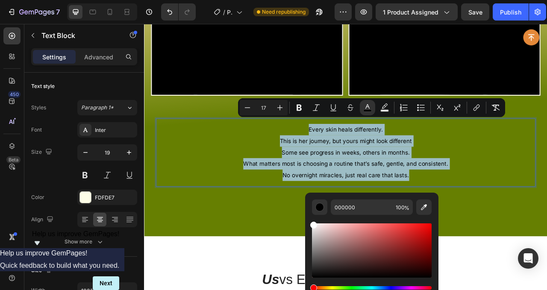
type input "FFFFFF"
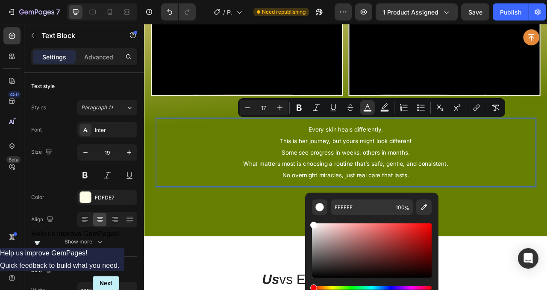
click at [546, 184] on p "Some see progress in weeks, others in months." at bounding box center [400, 187] width 469 height 15
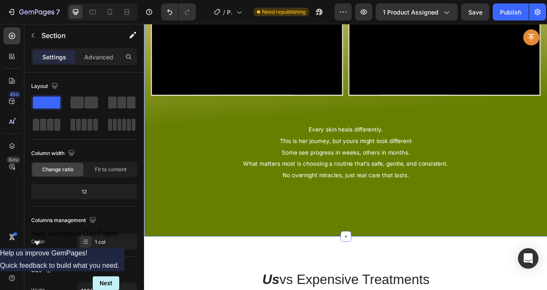
click at [442, 198] on span "What matters most is choosing a routine that’s safe, gentle, and consistent." at bounding box center [400, 202] width 260 height 9
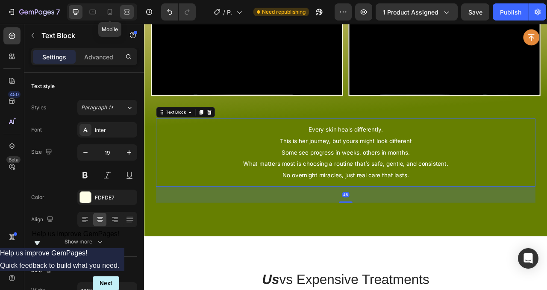
drag, startPoint x: 115, startPoint y: 15, endPoint x: 120, endPoint y: 16, distance: 5.3
click at [115, 15] on div at bounding box center [110, 12] width 14 height 14
type input "14"
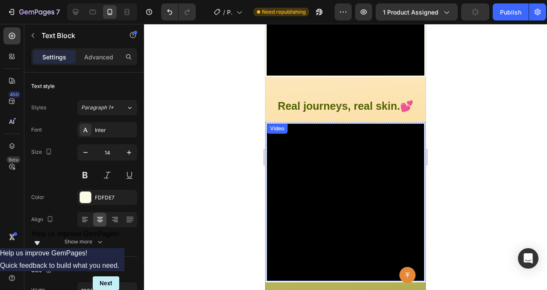
scroll to position [3211, 0]
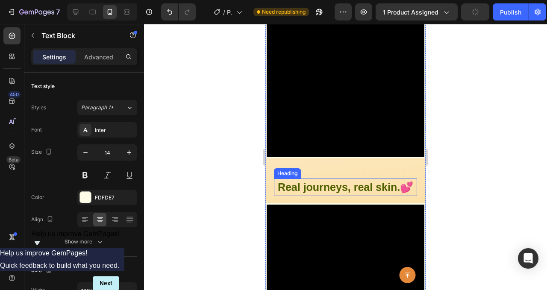
click at [376, 179] on h2 "Real journeys, real skin. 💕" at bounding box center [345, 188] width 143 height 18
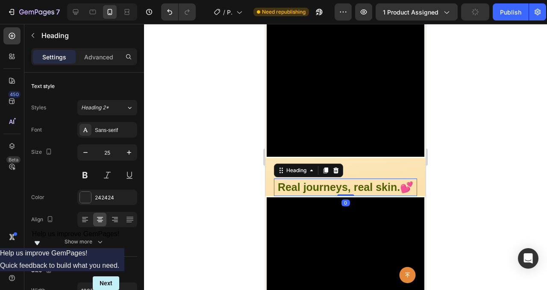
drag, startPoint x: 344, startPoint y: 168, endPoint x: 360, endPoint y: 155, distance: 21.2
click at [349, 179] on div "Real journeys, real skin. 💕 Heading 0" at bounding box center [345, 188] width 143 height 18
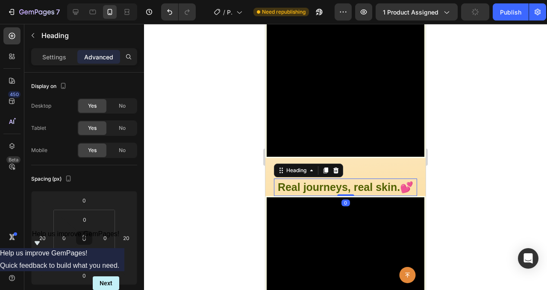
click at [440, 134] on div at bounding box center [345, 157] width 403 height 266
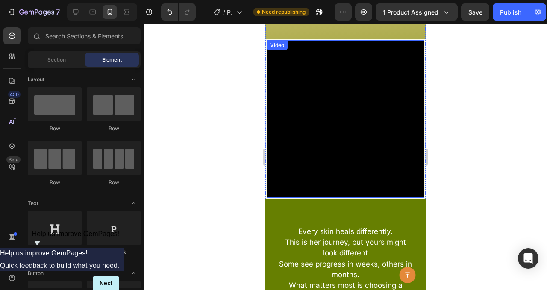
scroll to position [3645, 0]
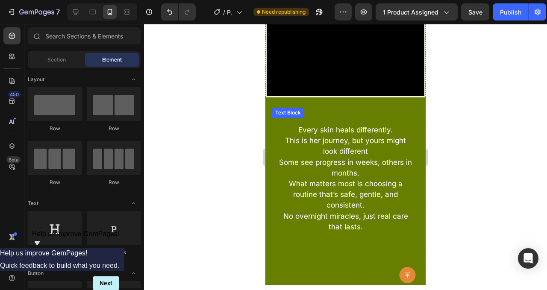
click at [368, 158] on span "Some see progress in weeks, others in months." at bounding box center [345, 167] width 133 height 19
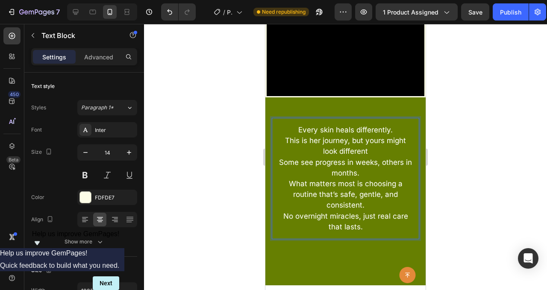
click at [459, 128] on div at bounding box center [345, 157] width 403 height 266
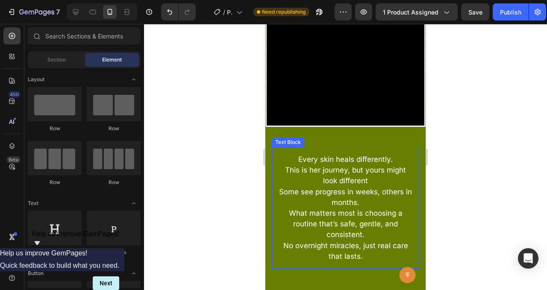
click at [378, 166] on span "This is her journey, but yours might look different" at bounding box center [345, 175] width 121 height 19
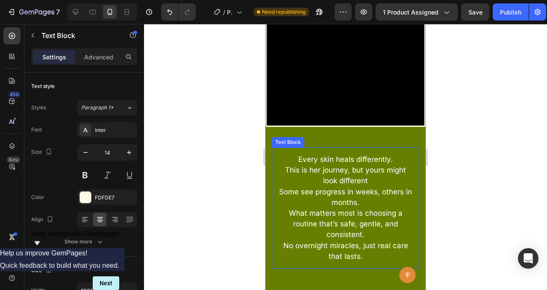
scroll to position [3616, 0]
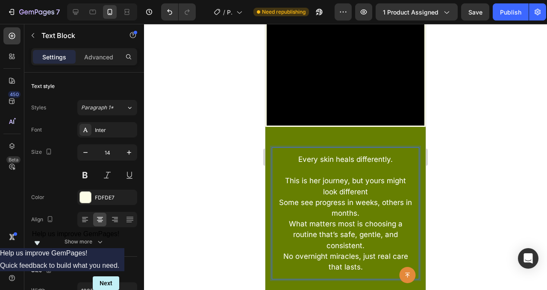
click at [372, 176] on p "This is her journey, but yours might look different" at bounding box center [345, 186] width 134 height 21
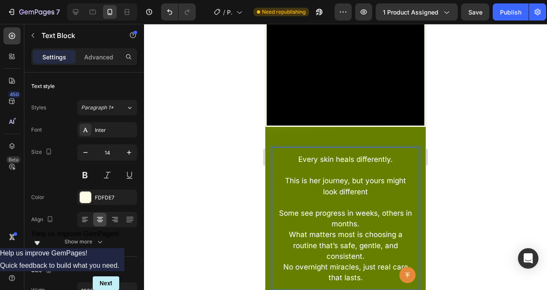
click at [372, 176] on p "This is her journey, but yours might look different" at bounding box center [345, 186] width 134 height 21
click at [373, 208] on p "Some see progress in weeks, others in months." at bounding box center [345, 218] width 134 height 21
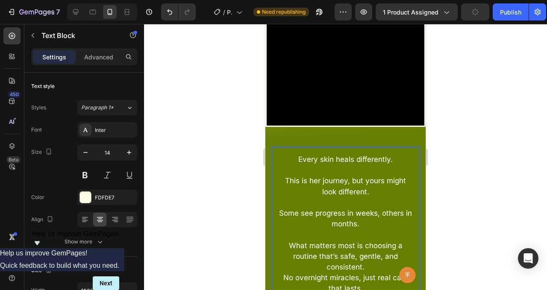
click at [381, 240] on p "What matters most is choosing a routine that’s safe, gentle, and consistent." at bounding box center [345, 256] width 134 height 32
click at [380, 240] on p "What matters most is choosing a routine that’s safe, gentle, and consistent." at bounding box center [345, 256] width 134 height 32
click at [436, 111] on div at bounding box center [345, 157] width 403 height 266
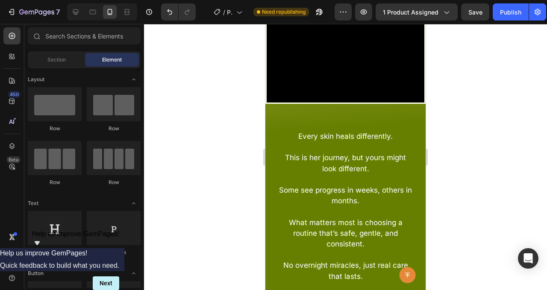
scroll to position [3649, 0]
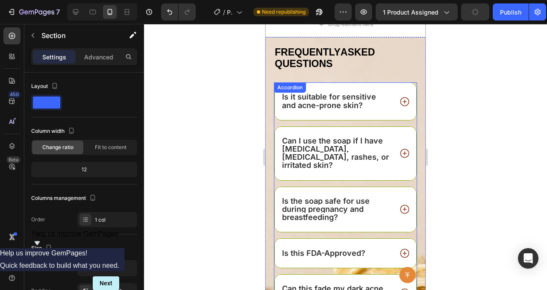
scroll to position [3894, 0]
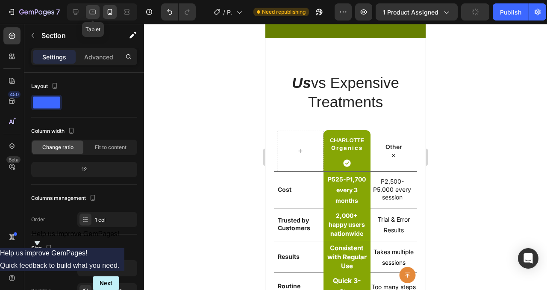
click at [92, 15] on icon at bounding box center [92, 12] width 9 height 9
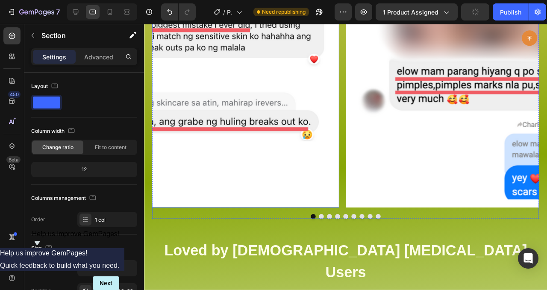
click at [299, 84] on img at bounding box center [149, 17] width 400 height 400
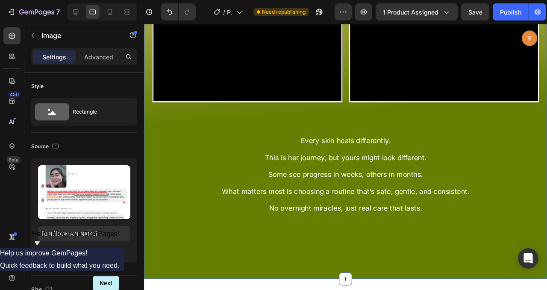
scroll to position [3489, 0]
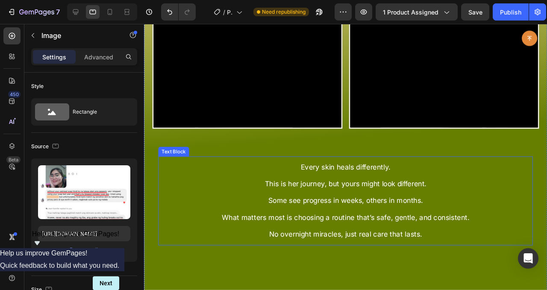
click at [352, 223] on span "What matters most is choosing a routine that’s safe, gentle, and consistent." at bounding box center [355, 227] width 260 height 9
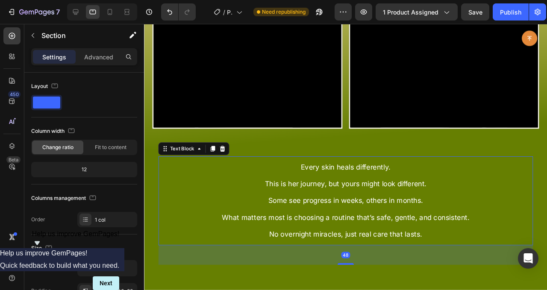
click at [373, 241] on span "No overnight miracles, just real care that lasts." at bounding box center [355, 245] width 161 height 9
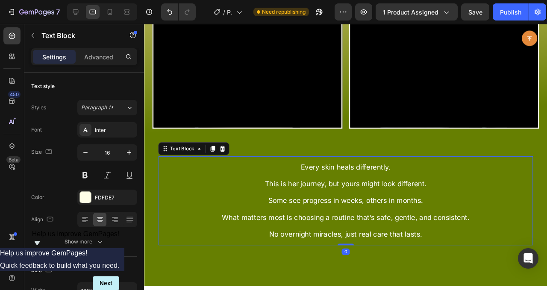
drag, startPoint x: 356, startPoint y: 246, endPoint x: 376, endPoint y: 190, distance: 59.8
click at [372, 209] on div "Every skin heals differently. This is her journey, but yours might look differe…" at bounding box center [356, 210] width 394 height 94
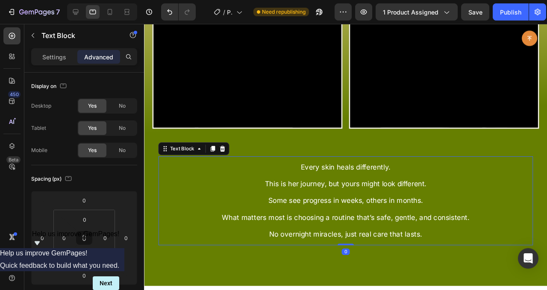
click at [385, 170] on span "Every skin heals differently." at bounding box center [356, 174] width 94 height 9
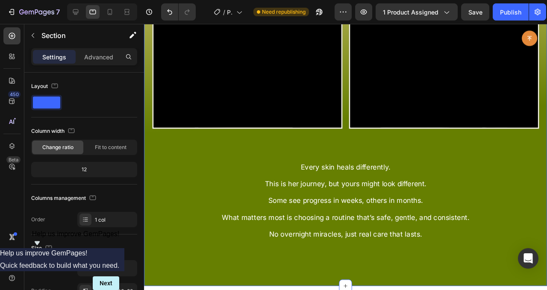
click at [380, 163] on div "Every skin heals differently. This is her journey, but yours might look differe…" at bounding box center [356, 210] width 394 height 94
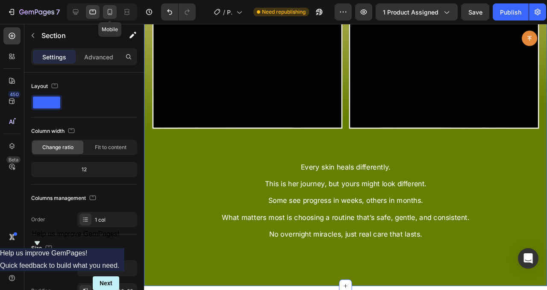
click at [105, 17] on div at bounding box center [110, 12] width 14 height 14
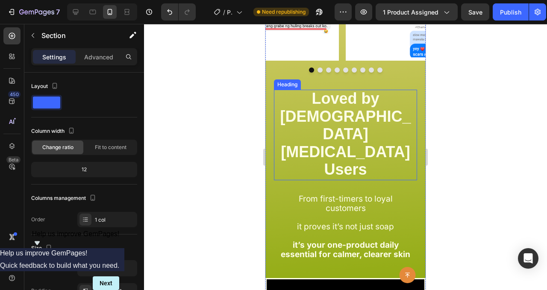
scroll to position [2435, 0]
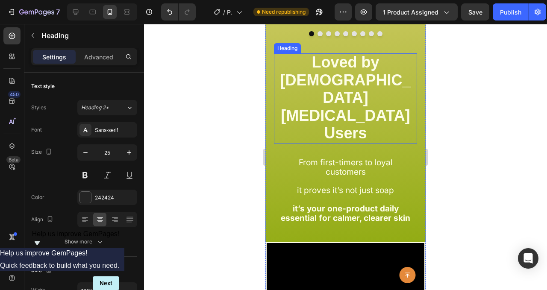
click at [366, 89] on h2 "Loved by [DEMOGRAPHIC_DATA] [MEDICAL_DATA] Users" at bounding box center [345, 98] width 143 height 91
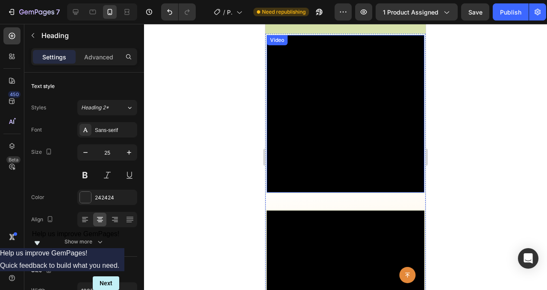
scroll to position [3179, 0]
